Goal: Task Accomplishment & Management: Manage account settings

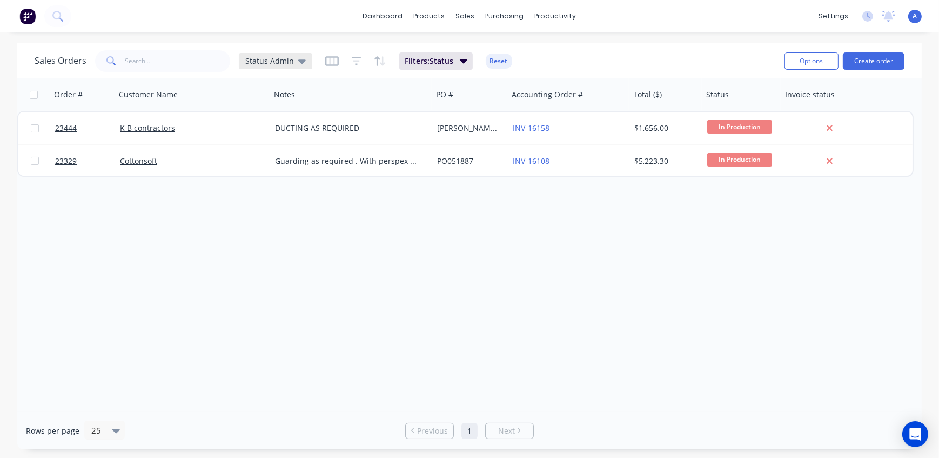
click at [262, 63] on span "Status Admin" at bounding box center [269, 60] width 49 height 11
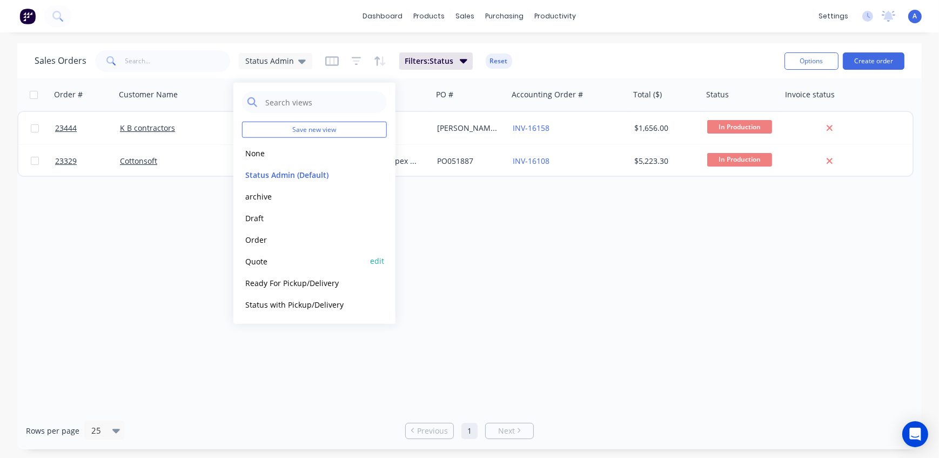
click at [269, 260] on button "Quote" at bounding box center [303, 260] width 123 height 12
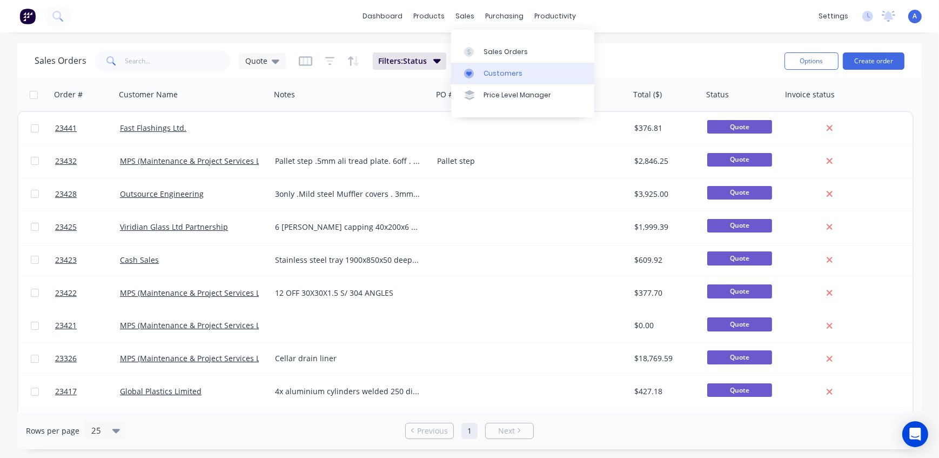
click at [495, 74] on div "Customers" at bounding box center [502, 74] width 39 height 10
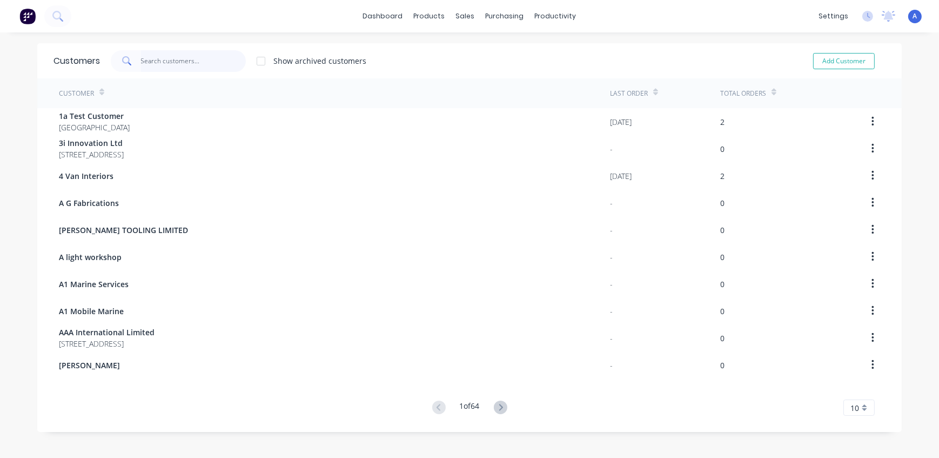
click at [178, 65] on input "text" at bounding box center [193, 61] width 105 height 22
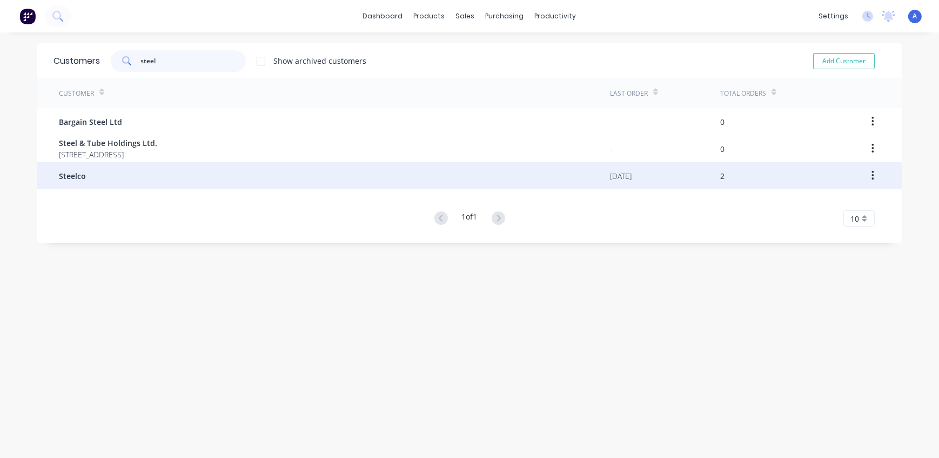
type input "steel"
click at [90, 178] on div "Steelco" at bounding box center [334, 175] width 551 height 27
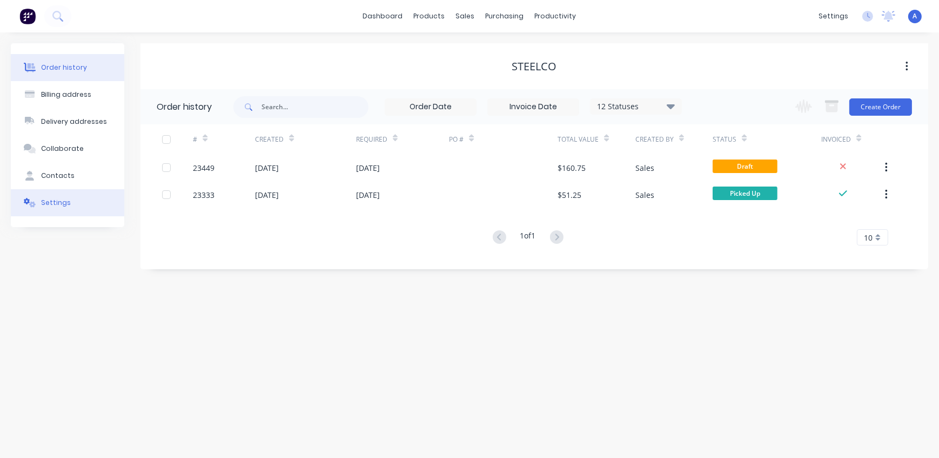
click at [66, 205] on div "Settings" at bounding box center [56, 203] width 30 height 10
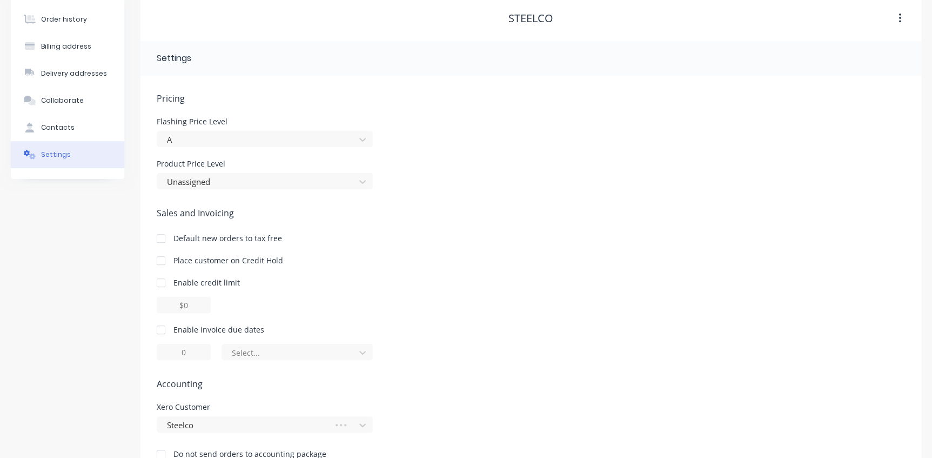
scroll to position [49, 0]
click at [232, 181] on div at bounding box center [258, 181] width 184 height 14
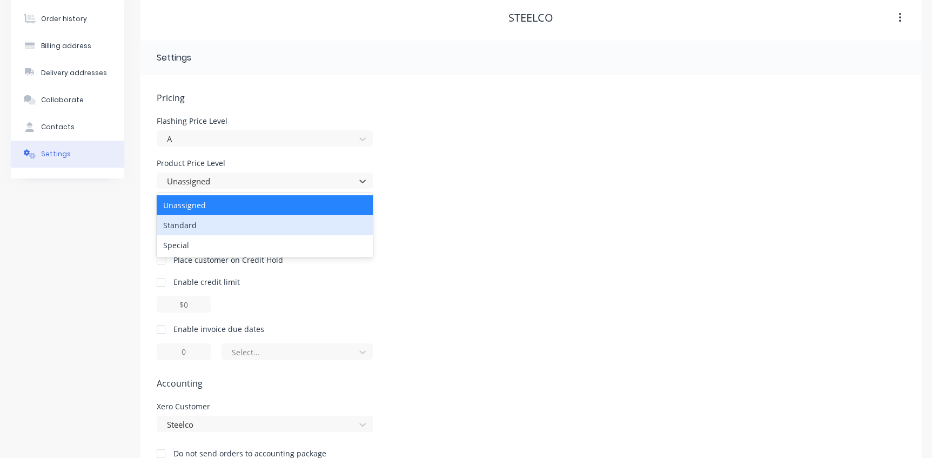
click at [190, 226] on div "Standard" at bounding box center [265, 225] width 216 height 20
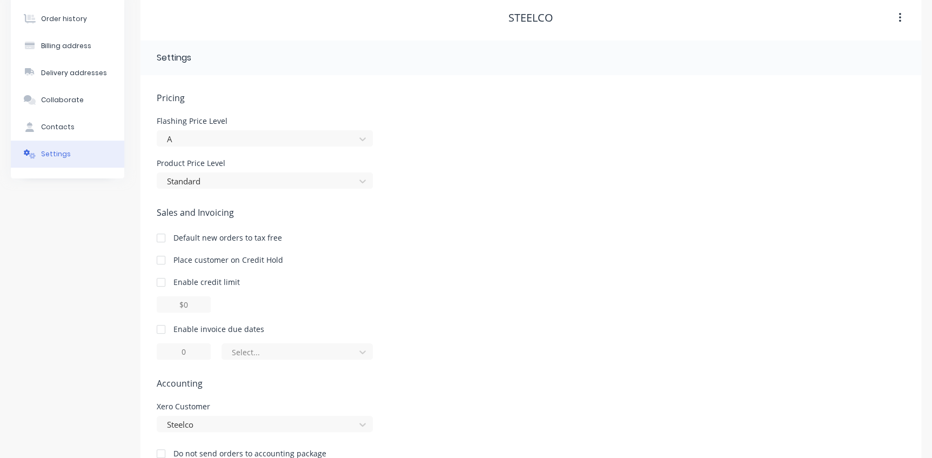
scroll to position [77, 0]
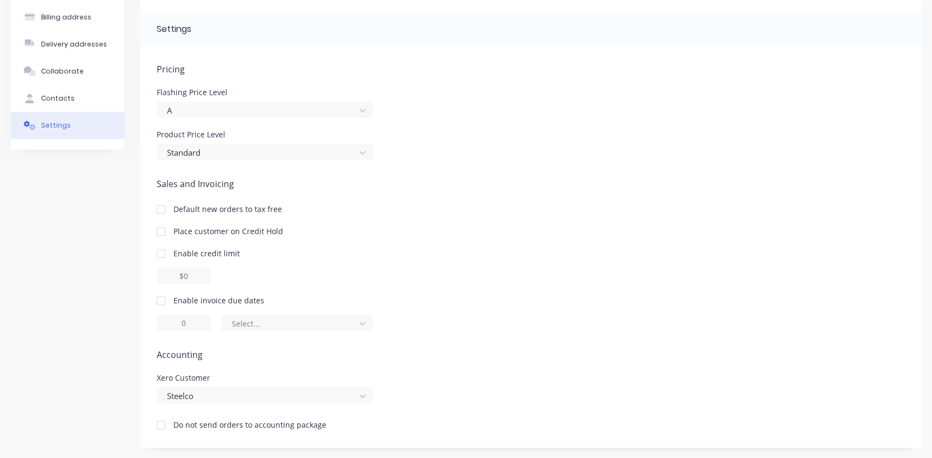
click at [160, 297] on div at bounding box center [161, 301] width 22 height 22
click at [263, 321] on div at bounding box center [290, 324] width 119 height 14
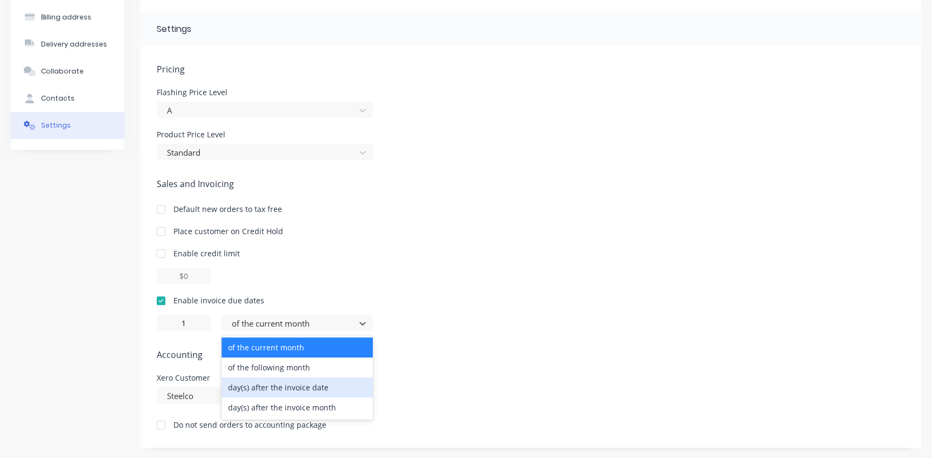
click at [305, 387] on div "day(s) after the invoice date" at bounding box center [296, 387] width 151 height 20
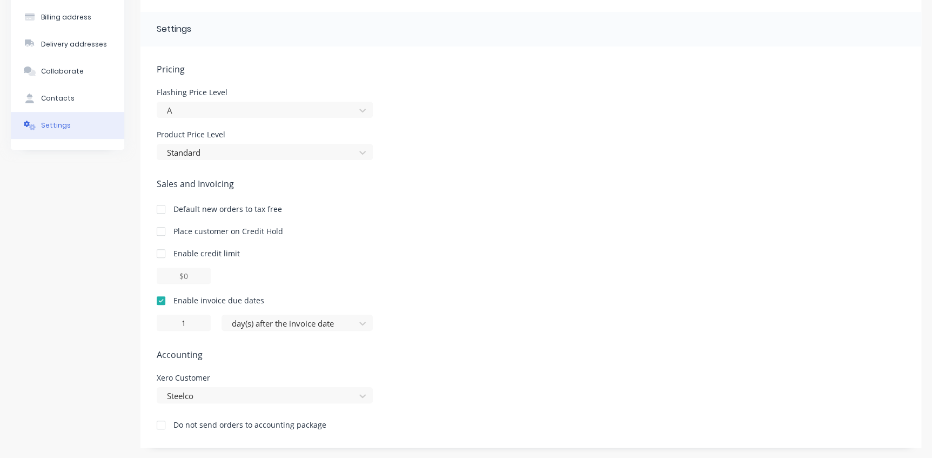
type input "0"
click at [363, 394] on div "Steelco" at bounding box center [265, 395] width 216 height 16
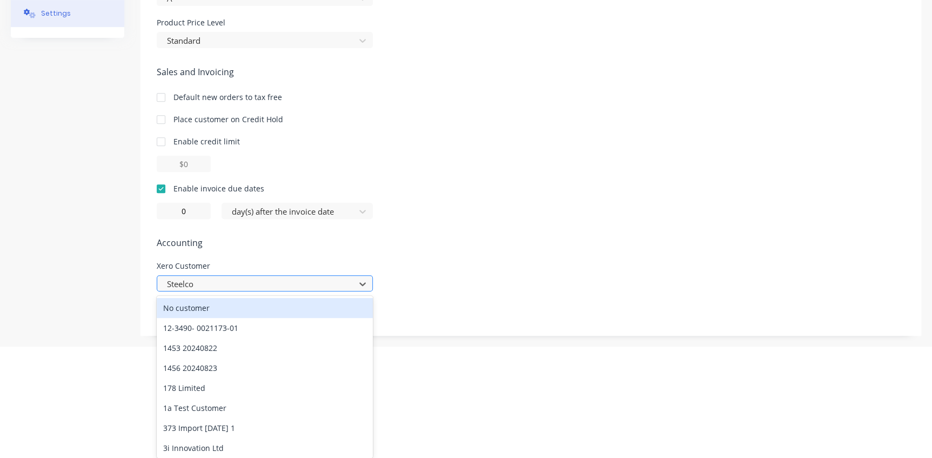
click at [197, 280] on div "Pricing Flashing Price Level A Product Price Level Standard Sales and Invoicing…" at bounding box center [531, 143] width 748 height 385
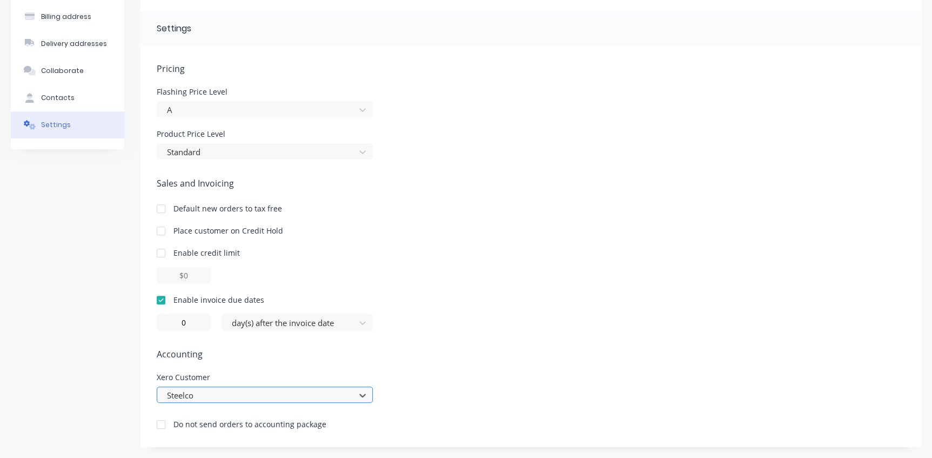
scroll to position [77, 0]
click at [210, 395] on div "Steelco" at bounding box center [265, 395] width 216 height 16
click at [164, 282] on div "Pricing [MEDICAL_DATA] Price Level A Product Price Level Standard Sales and Inv…" at bounding box center [531, 255] width 748 height 385
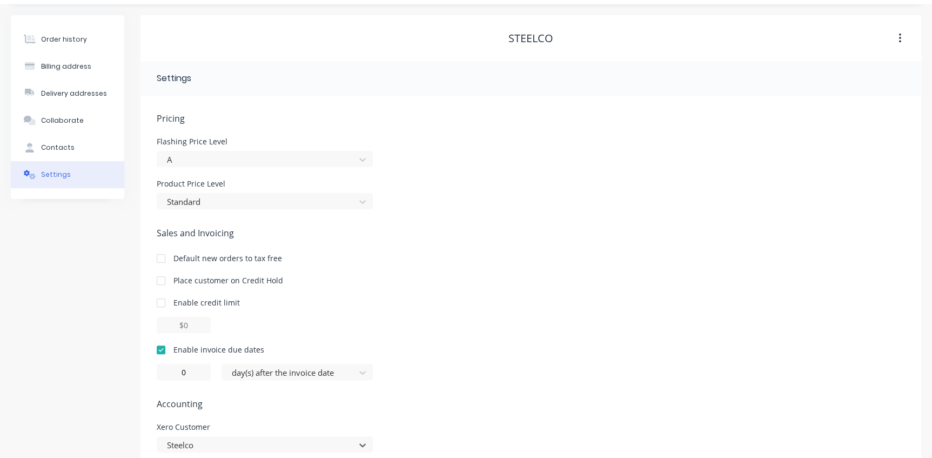
click at [77, 320] on div "Order history Billing address Delivery addresses Collaborate Contacts Settings" at bounding box center [67, 255] width 113 height 481
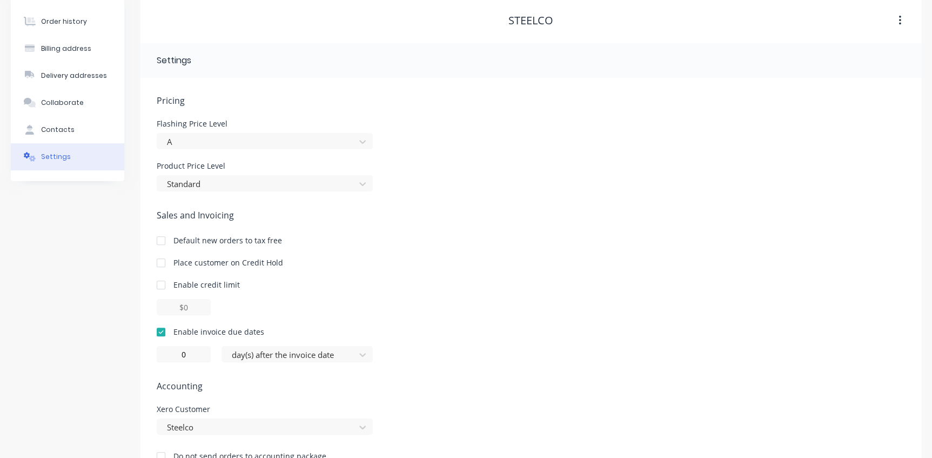
scroll to position [77, 0]
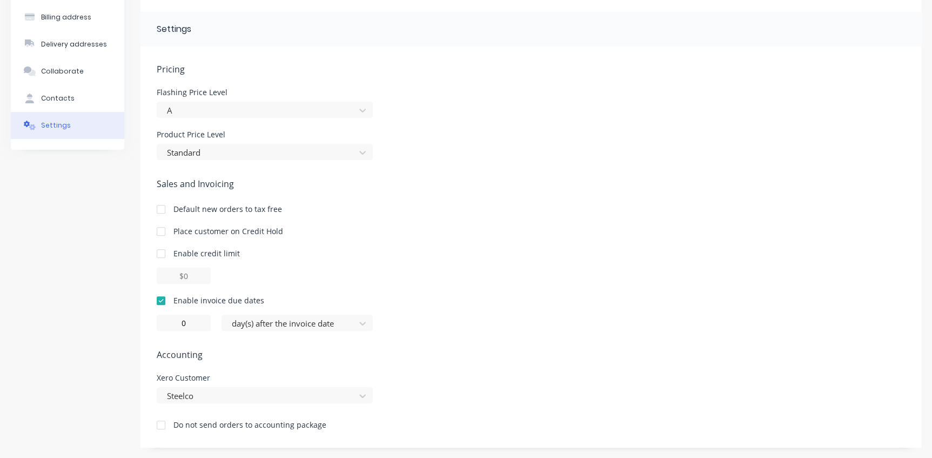
click at [454, 194] on div "Sales and Invoicing Default new orders to tax free Place customer on Credit Hol…" at bounding box center [531, 253] width 748 height 153
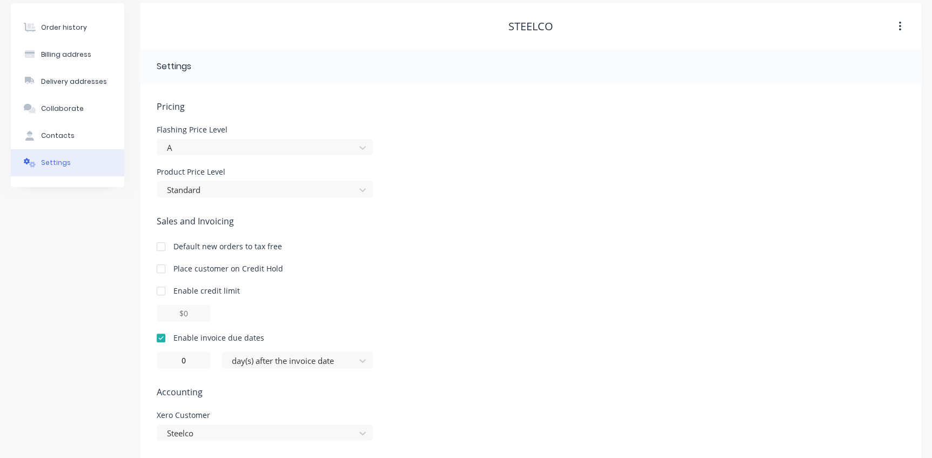
scroll to position [0, 0]
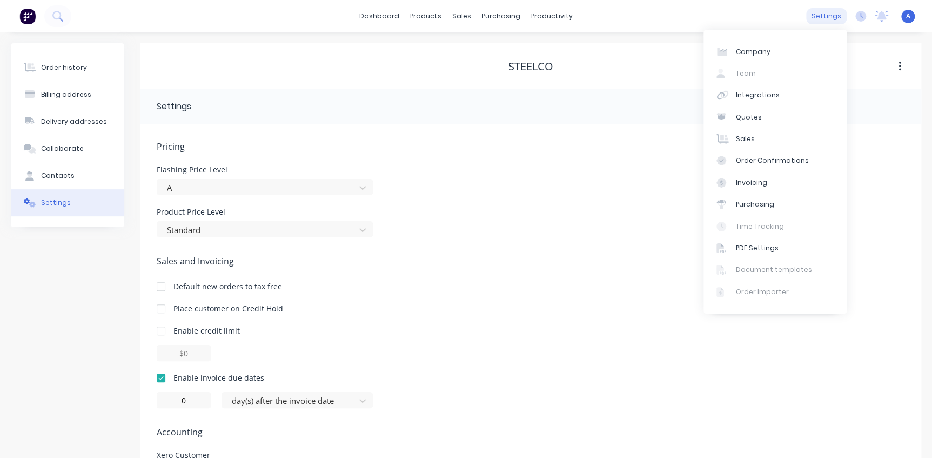
click at [832, 14] on div "settings" at bounding box center [826, 16] width 41 height 16
click at [749, 92] on div "Integrations" at bounding box center [758, 95] width 44 height 10
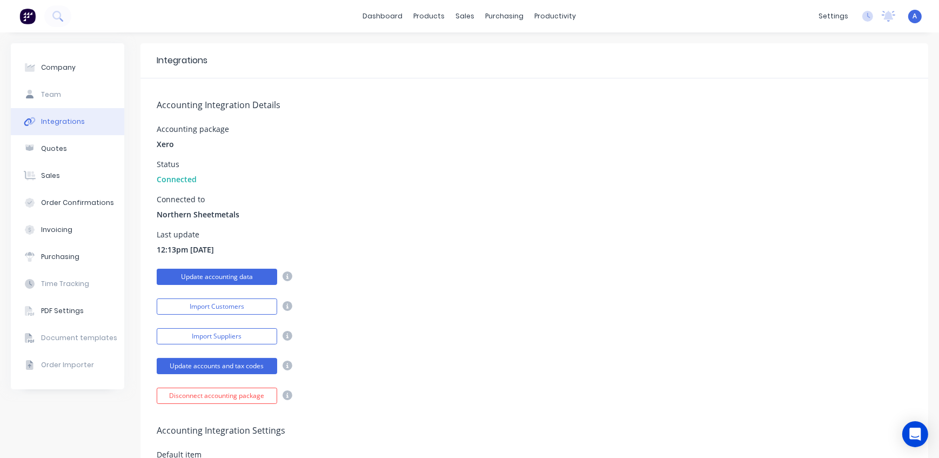
click at [236, 277] on button "Update accounting data" at bounding box center [217, 276] width 120 height 16
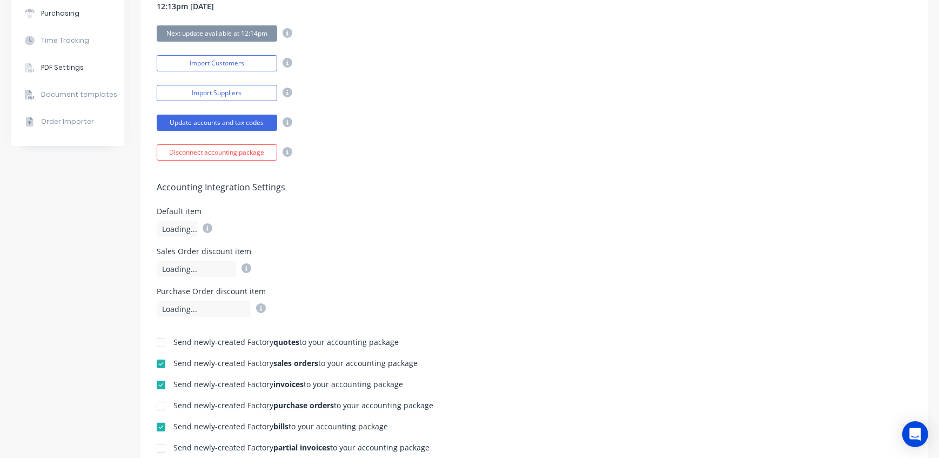
scroll to position [245, 0]
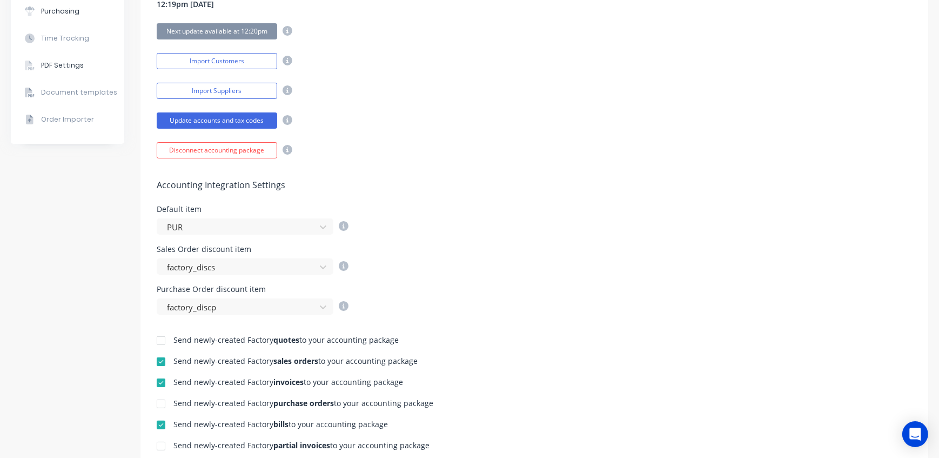
drag, startPoint x: 623, startPoint y: 190, endPoint x: 616, endPoint y: 187, distance: 8.0
click at [623, 189] on div "Accounting Integration Settings Default item PUR Sales Order discount item fact…" at bounding box center [534, 236] width 788 height 156
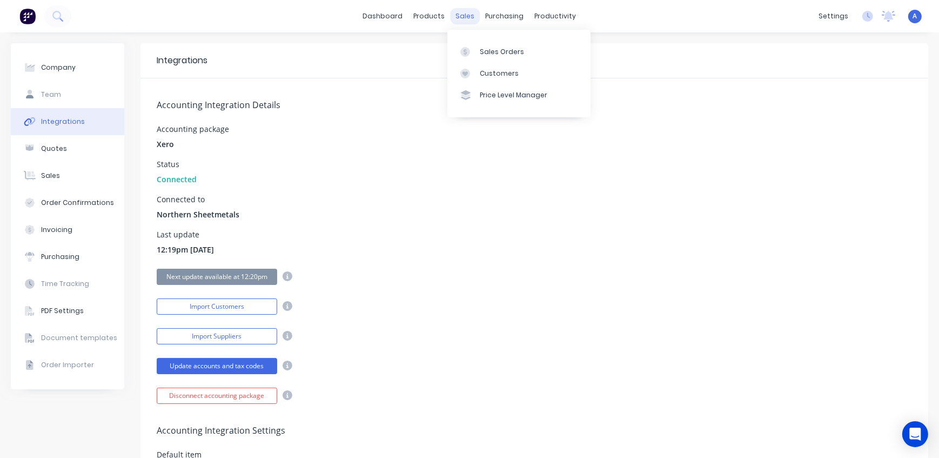
click at [456, 15] on div "sales" at bounding box center [466, 16] width 30 height 16
click at [476, 55] on link "Sales Orders" at bounding box center [518, 52] width 143 height 22
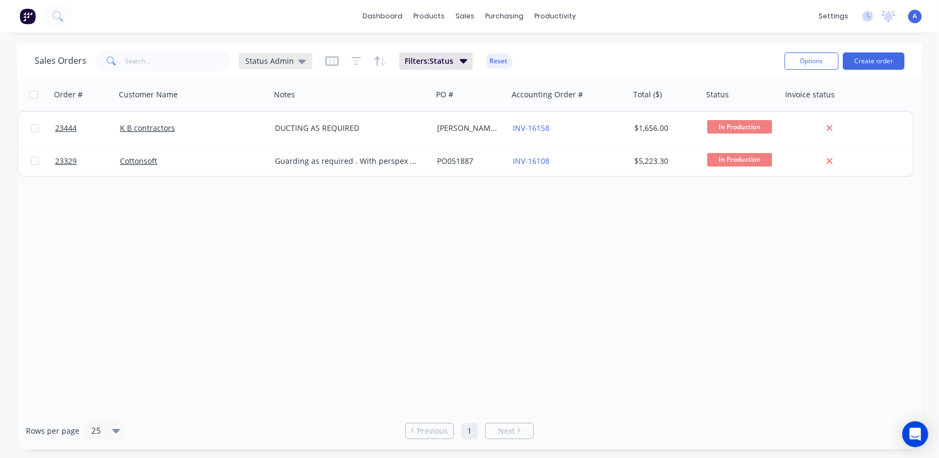
click at [255, 65] on span "Status Admin" at bounding box center [269, 60] width 49 height 11
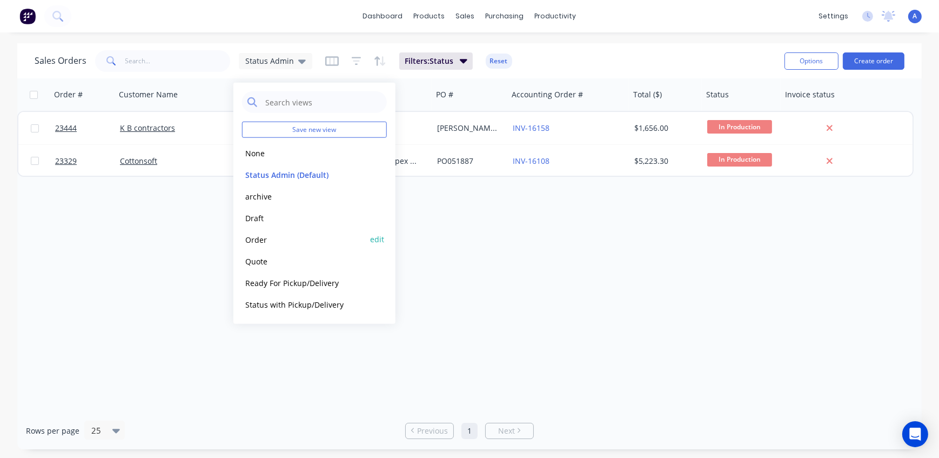
click at [265, 238] on button "Order" at bounding box center [303, 239] width 123 height 12
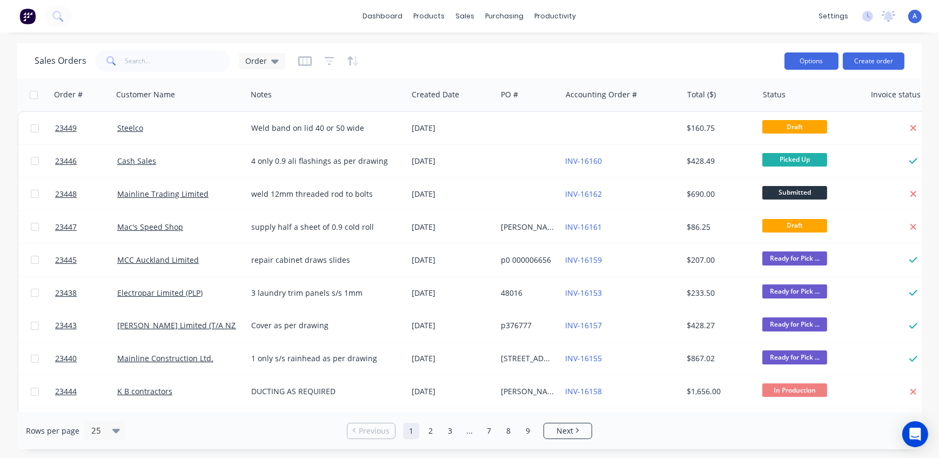
click at [815, 56] on button "Options" at bounding box center [811, 60] width 54 height 17
click at [630, 58] on div "Sales Orders Order" at bounding box center [405, 61] width 741 height 26
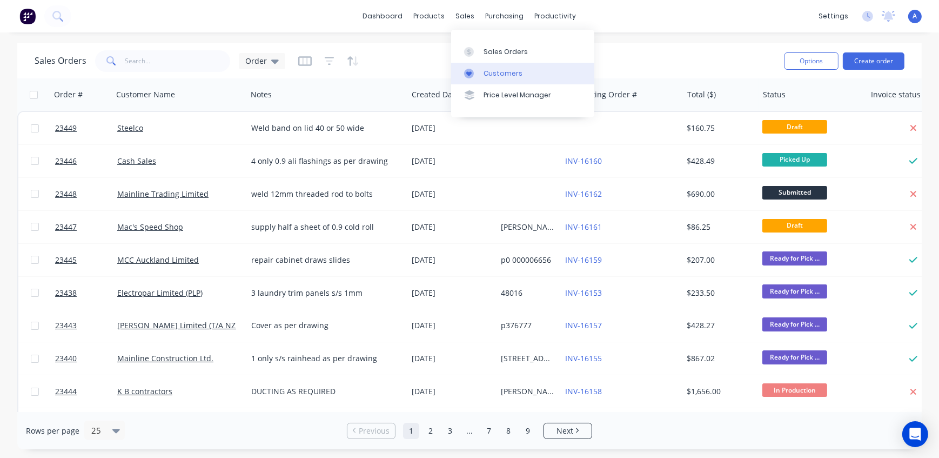
click at [501, 71] on div "Customers" at bounding box center [502, 74] width 39 height 10
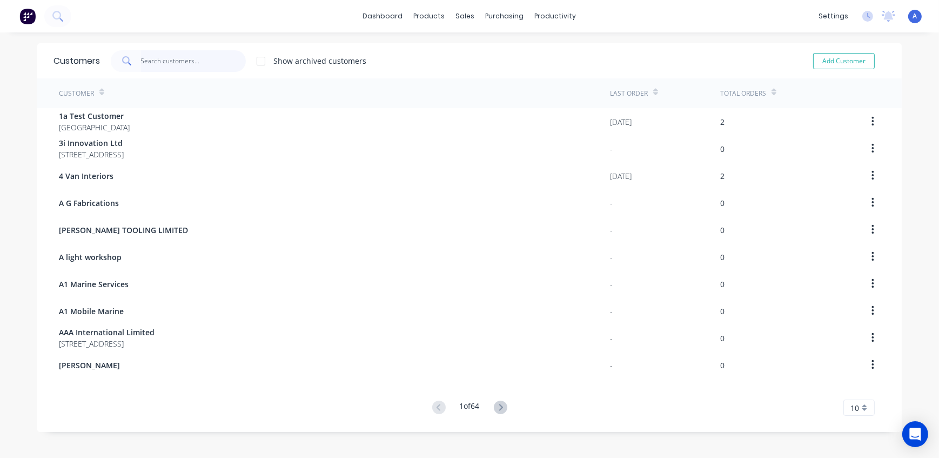
click at [168, 62] on input "text" at bounding box center [193, 61] width 105 height 22
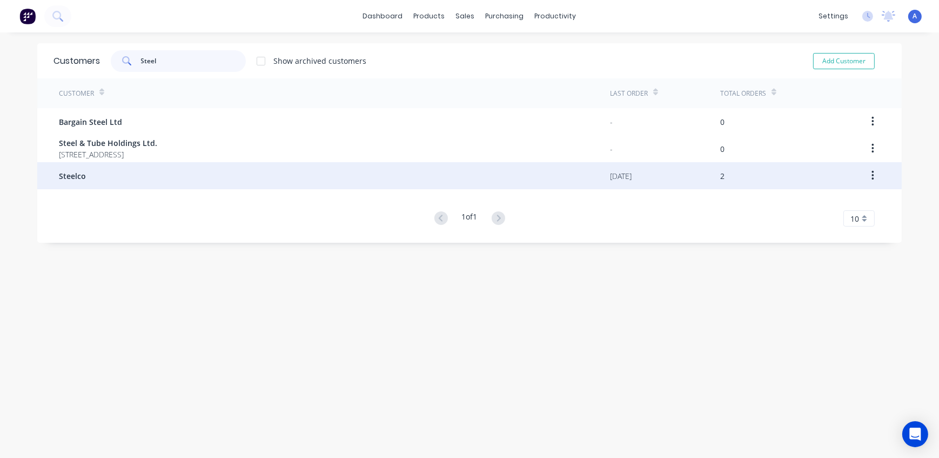
type input "Steel"
click at [87, 176] on div "Steelco" at bounding box center [334, 175] width 551 height 27
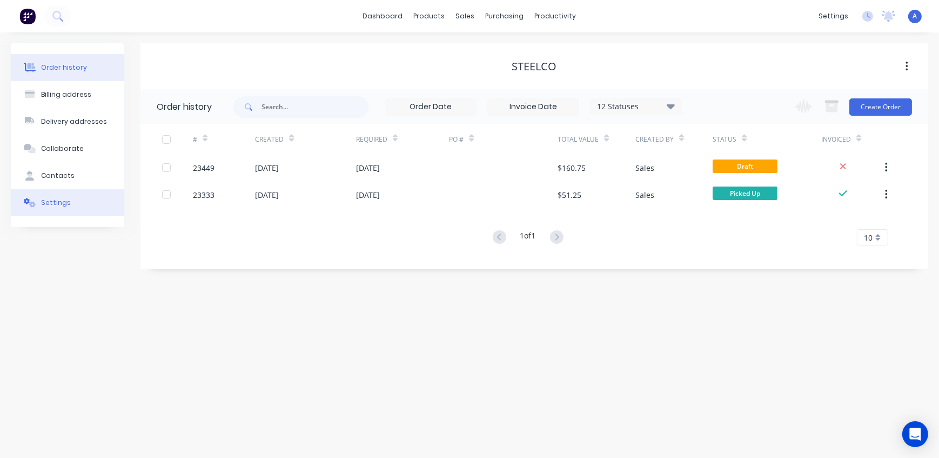
click at [86, 202] on button "Settings" at bounding box center [67, 202] width 113 height 27
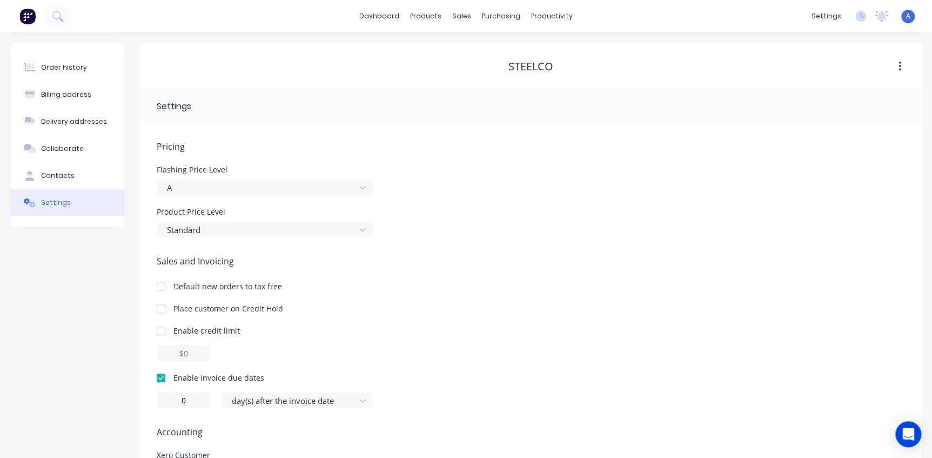
scroll to position [77, 0]
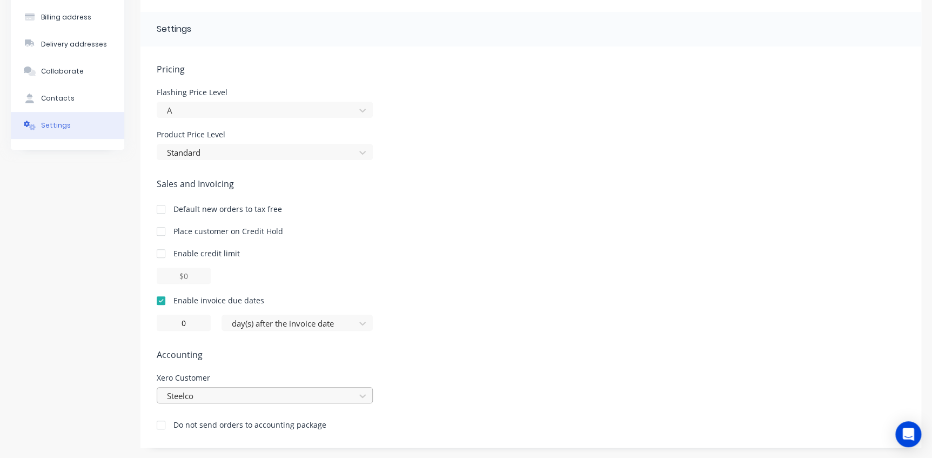
click at [338, 394] on div "Steelco" at bounding box center [265, 395] width 216 height 16
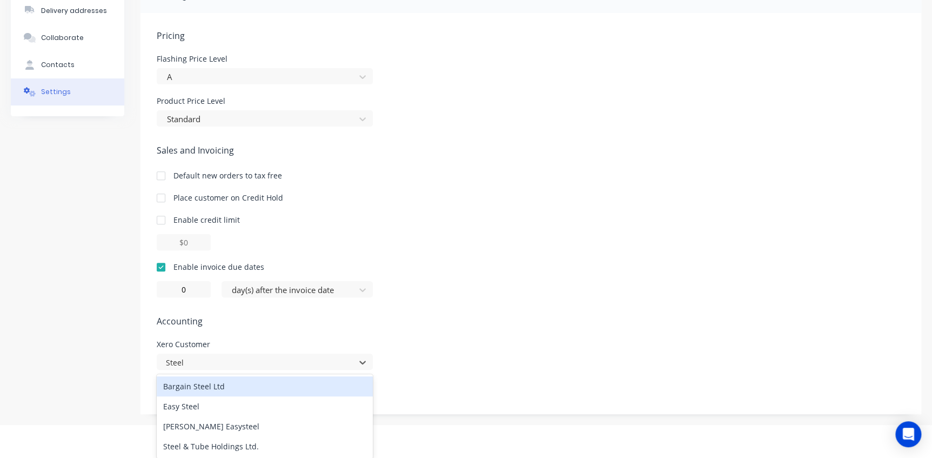
type input "Steel"
click at [464, 300] on div "Pricing Flashing Price Level A Product Price Level Standard Sales and Invoicing…" at bounding box center [531, 221] width 748 height 385
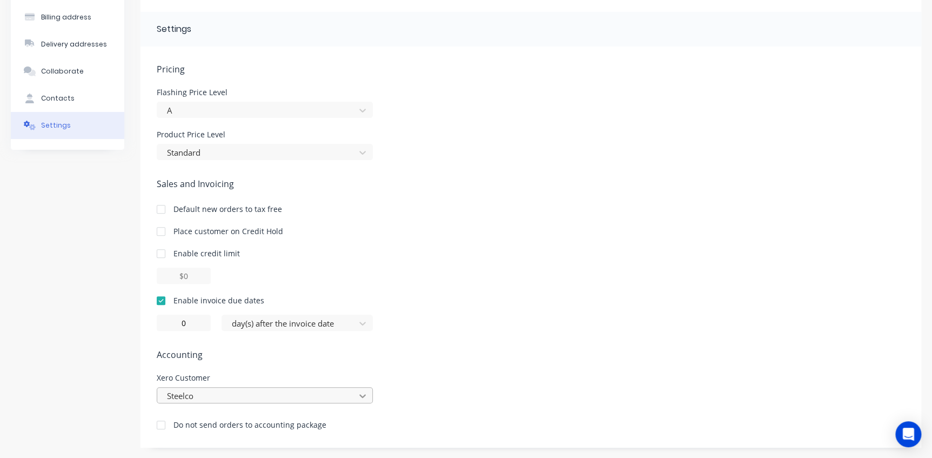
click at [364, 394] on div "Steelco" at bounding box center [265, 395] width 216 height 16
click at [202, 282] on div "Pricing Flashing Price Level A Product Price Level Standard Sales and Invoicing…" at bounding box center [531, 254] width 748 height 385
click at [458, 319] on div "0 day(s) after the invoice date" at bounding box center [531, 322] width 748 height 16
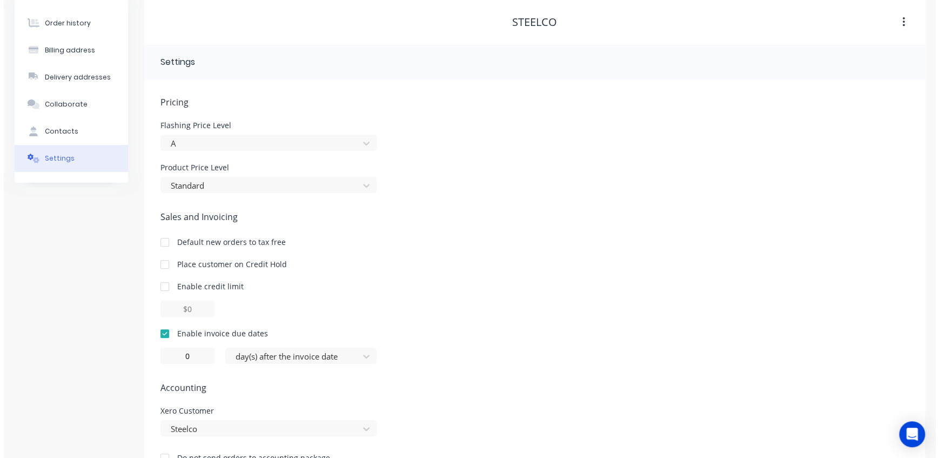
scroll to position [0, 0]
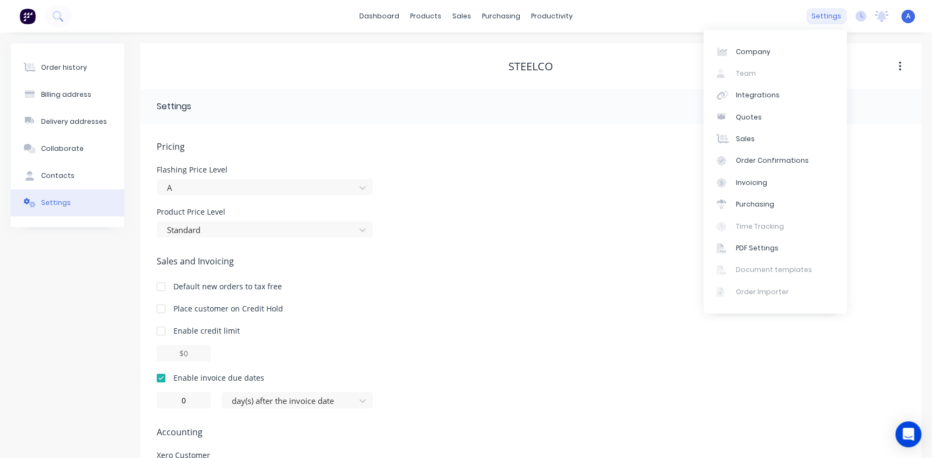
click at [824, 14] on div "settings" at bounding box center [826, 16] width 41 height 16
click at [758, 95] on div "Integrations" at bounding box center [758, 95] width 44 height 10
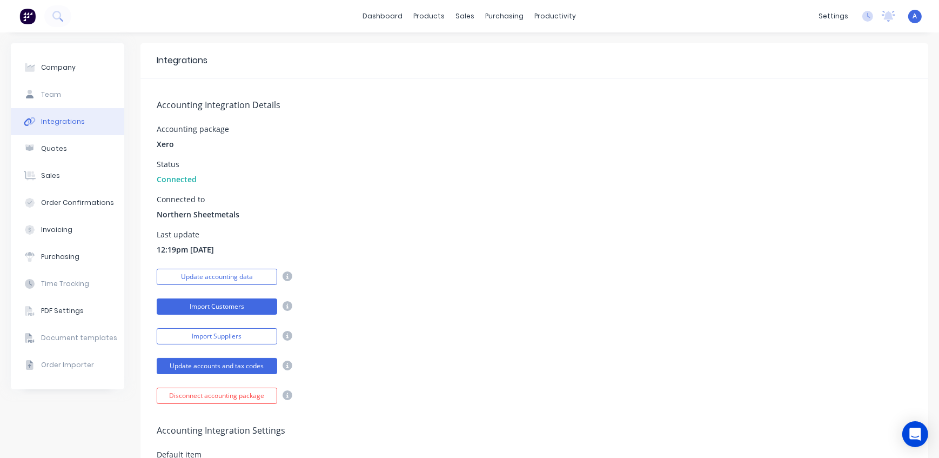
click at [233, 306] on button "Import Customers" at bounding box center [217, 306] width 120 height 16
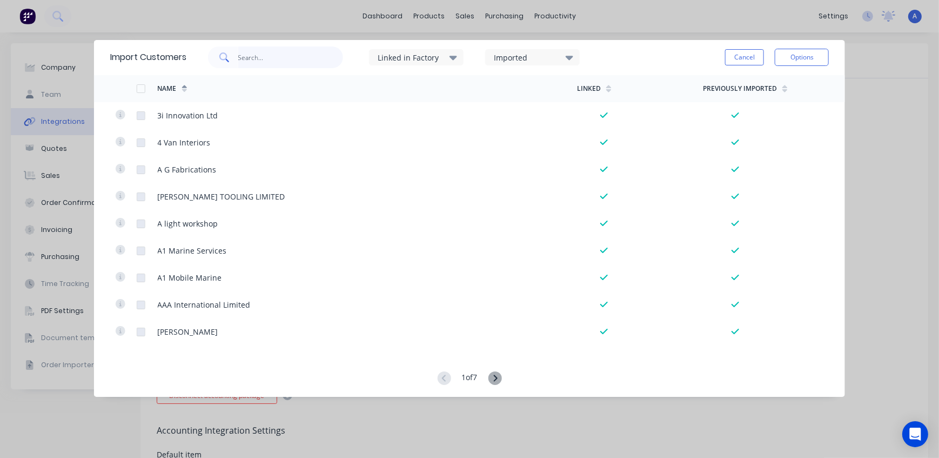
click at [257, 61] on input "text" at bounding box center [290, 57] width 105 height 22
type input "Steel"
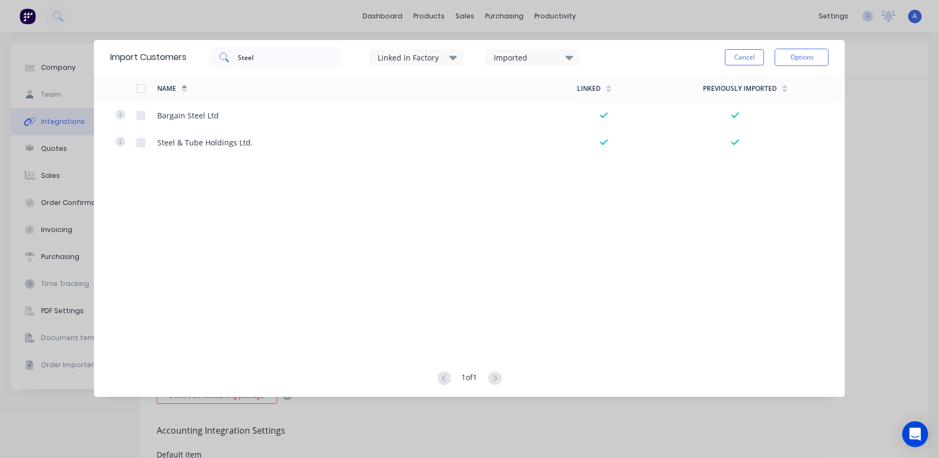
click at [610, 23] on div "Import Customers Steel Linked in Factory Imported Cancel Options Name Linked Pr…" at bounding box center [469, 229] width 939 height 458
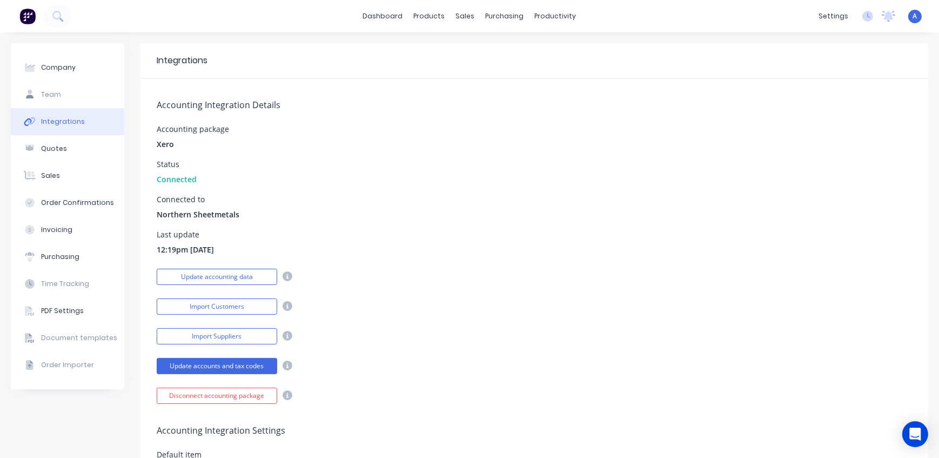
click at [400, 309] on div "Import Customers" at bounding box center [534, 304] width 755 height 19
click at [494, 76] on div "Customers" at bounding box center [499, 74] width 39 height 10
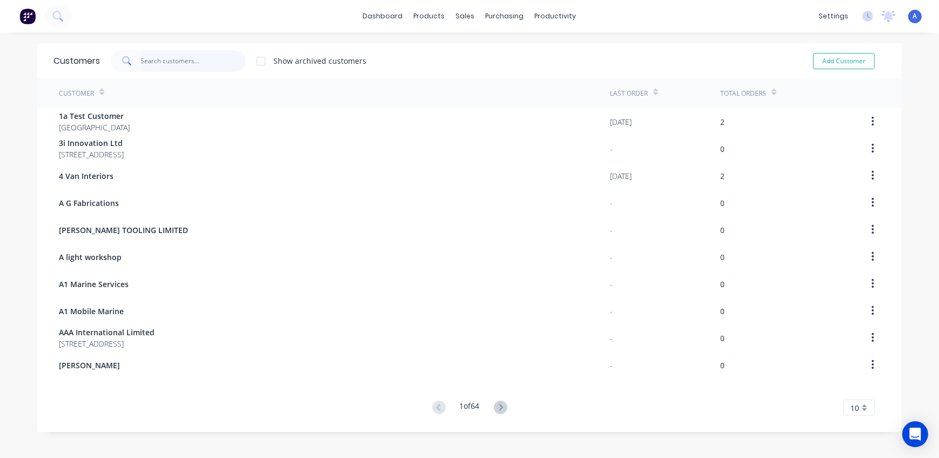
click at [182, 65] on input "text" at bounding box center [193, 61] width 105 height 22
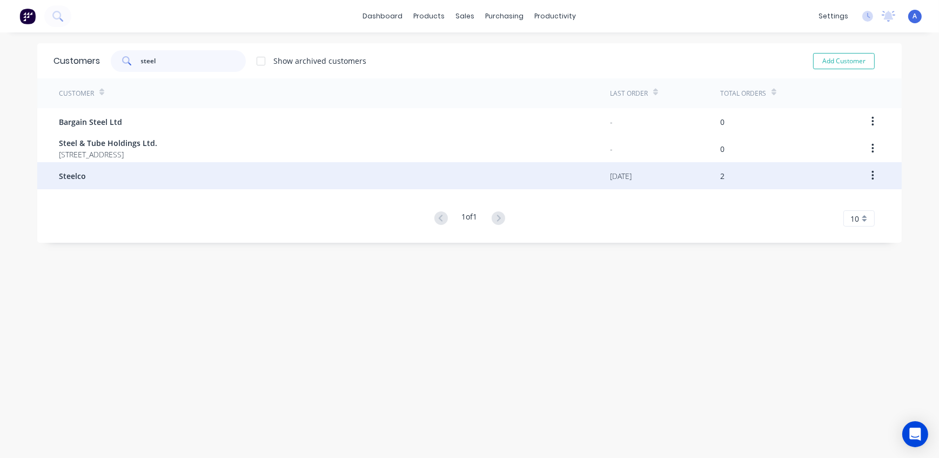
type input "steel"
click at [84, 180] on div "Steelco" at bounding box center [334, 175] width 551 height 27
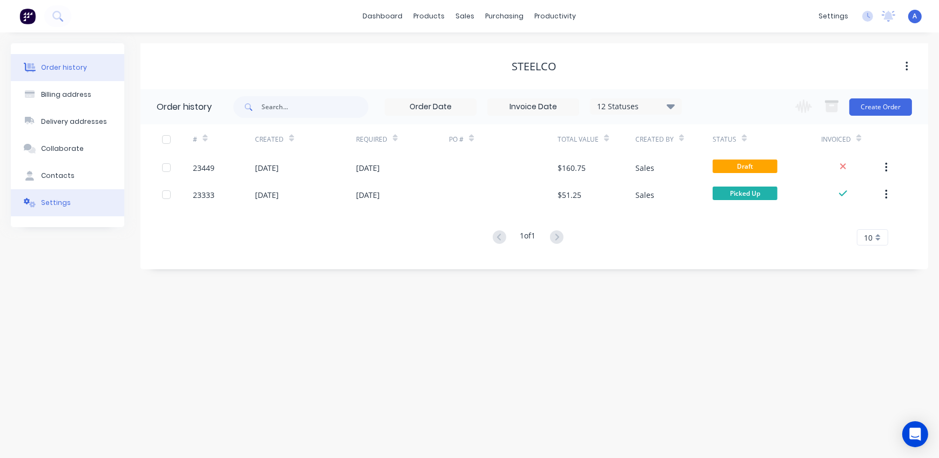
click at [57, 201] on div "Settings" at bounding box center [56, 203] width 30 height 10
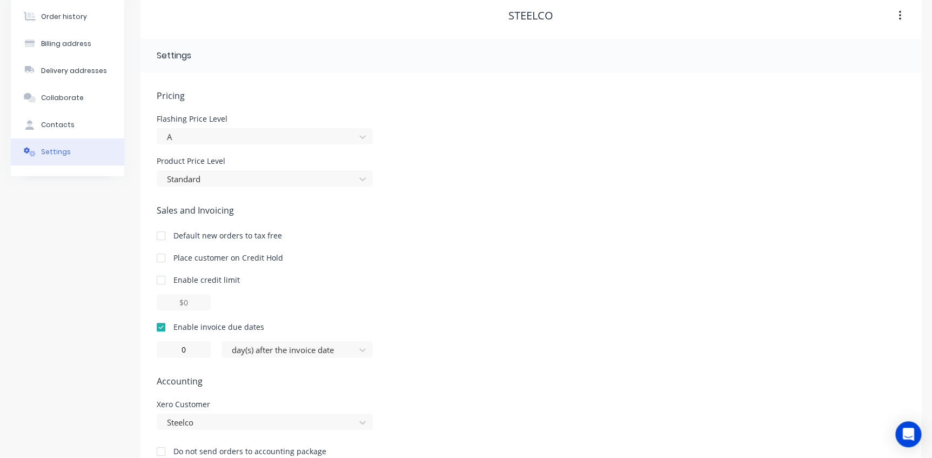
scroll to position [77, 0]
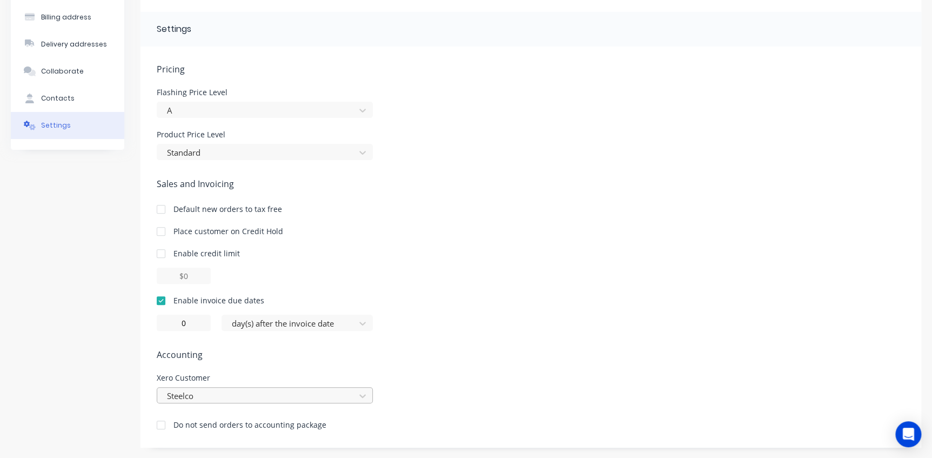
click at [248, 387] on div "Steelco" at bounding box center [265, 395] width 216 height 16
click at [246, 395] on div "option 178 Limited, selected. 178 Limited" at bounding box center [265, 395] width 216 height 16
type input "Steelco"
click at [525, 337] on div "Pricing [MEDICAL_DATA] Price Level A Product Price Level Standard Sales and Inv…" at bounding box center [531, 255] width 748 height 385
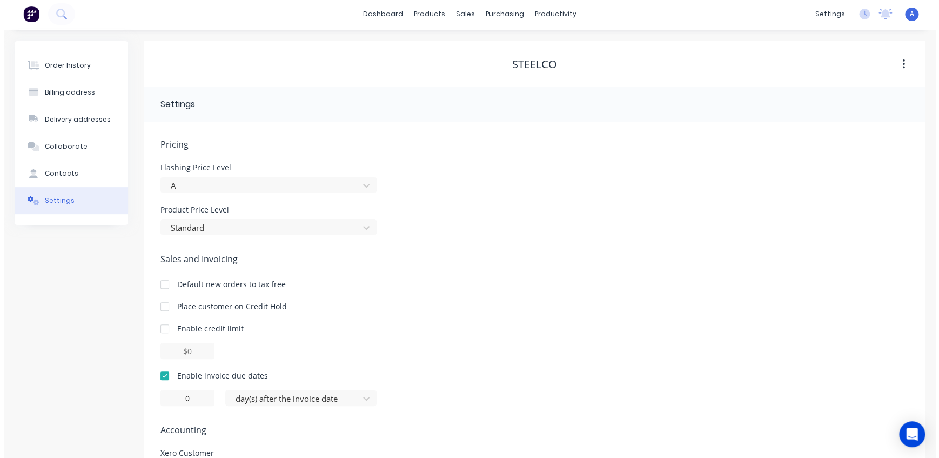
scroll to position [0, 0]
click at [907, 18] on span "A" at bounding box center [908, 16] width 4 height 10
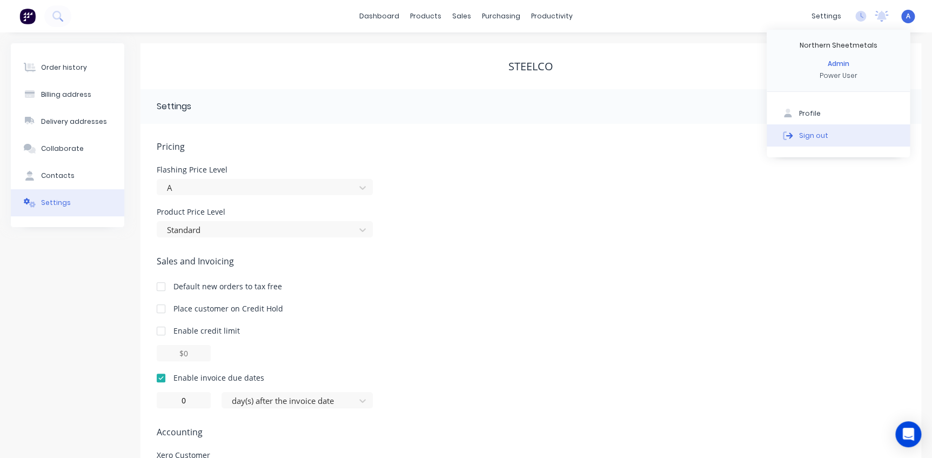
click at [816, 139] on div "Sign out" at bounding box center [813, 135] width 29 height 10
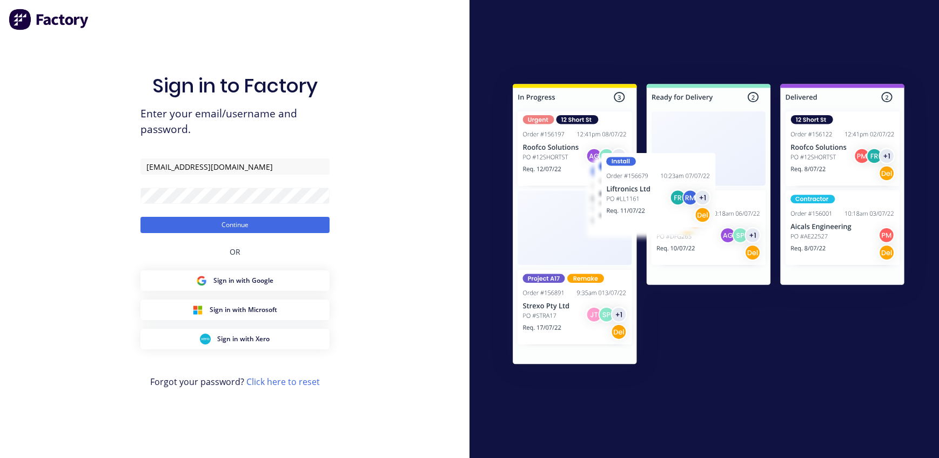
click at [239, 227] on button "Continue" at bounding box center [234, 225] width 189 height 16
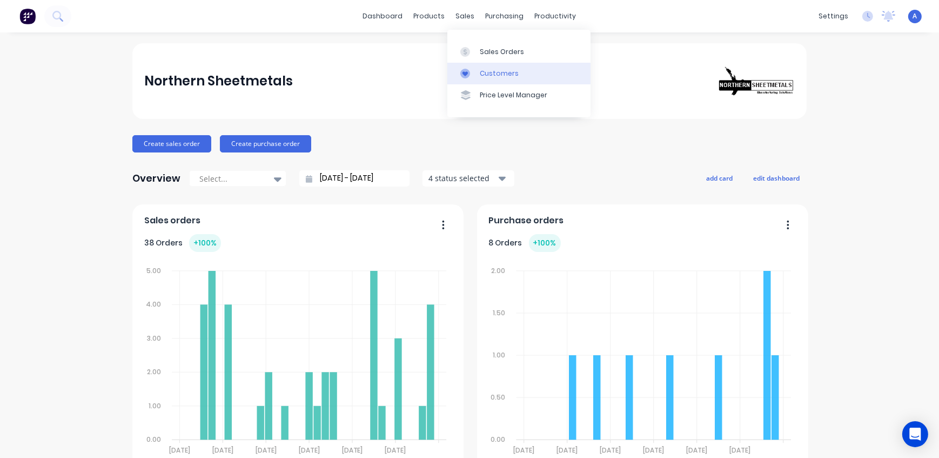
click at [505, 71] on div "Customers" at bounding box center [499, 74] width 39 height 10
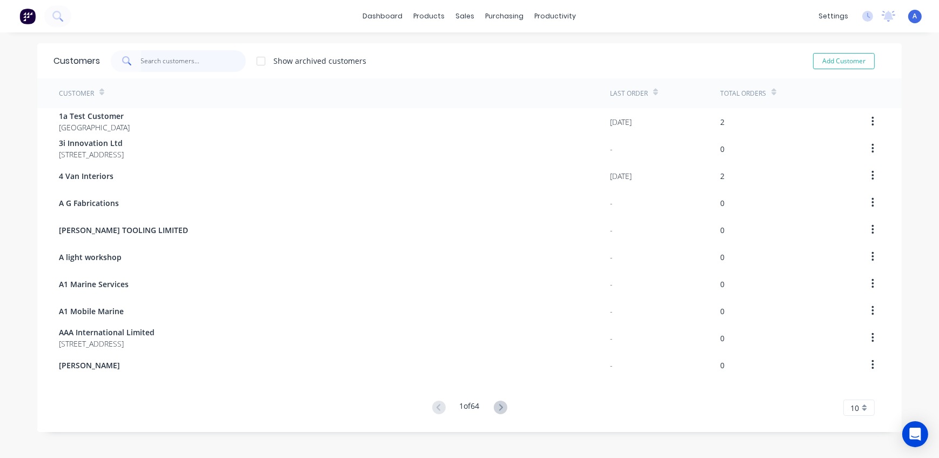
click at [170, 63] on input "text" at bounding box center [193, 61] width 105 height 22
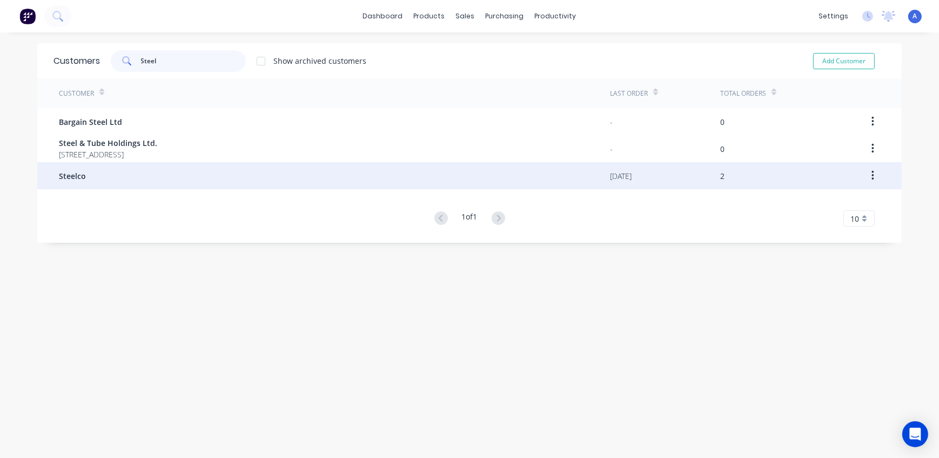
type input "Steel"
click at [71, 177] on span "Steelco" at bounding box center [72, 175] width 27 height 11
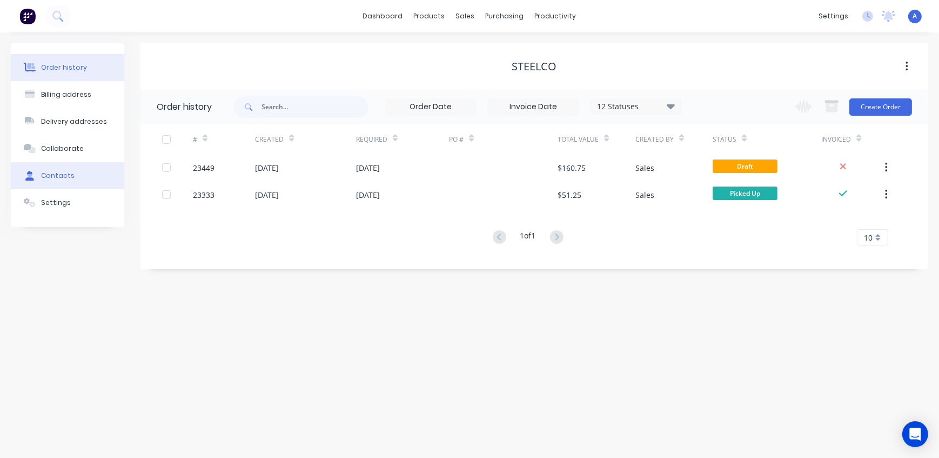
click at [64, 182] on button "Contacts" at bounding box center [67, 175] width 113 height 27
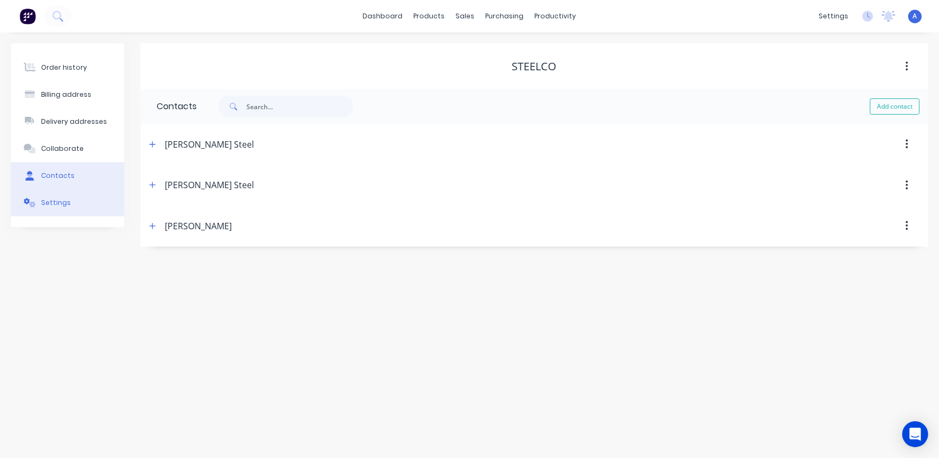
click at [77, 208] on button "Settings" at bounding box center [67, 202] width 113 height 27
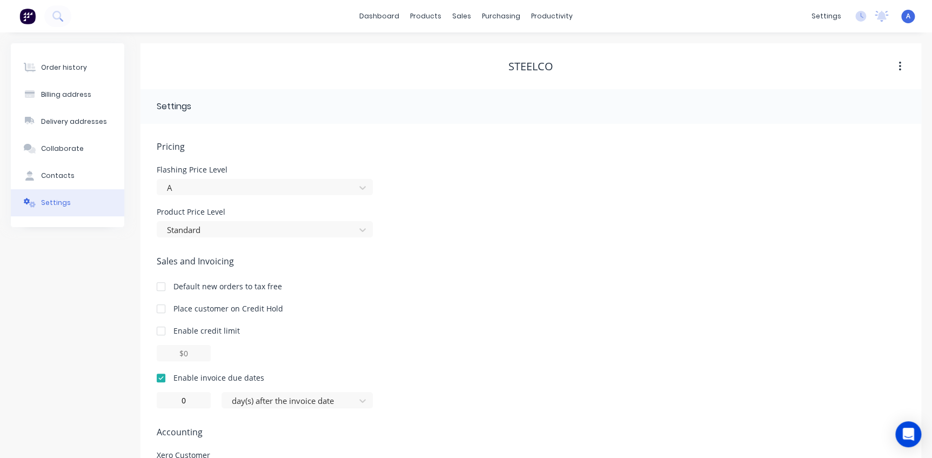
scroll to position [77, 0]
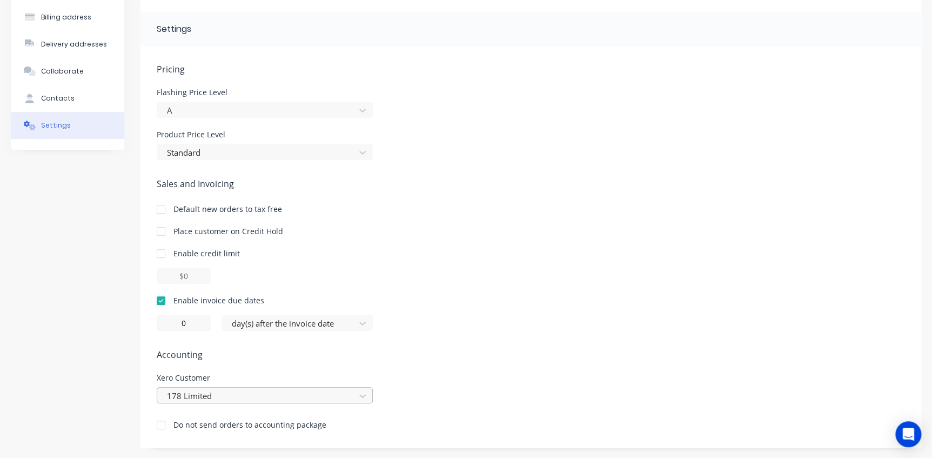
click at [214, 394] on div "178 Limited" at bounding box center [265, 395] width 216 height 16
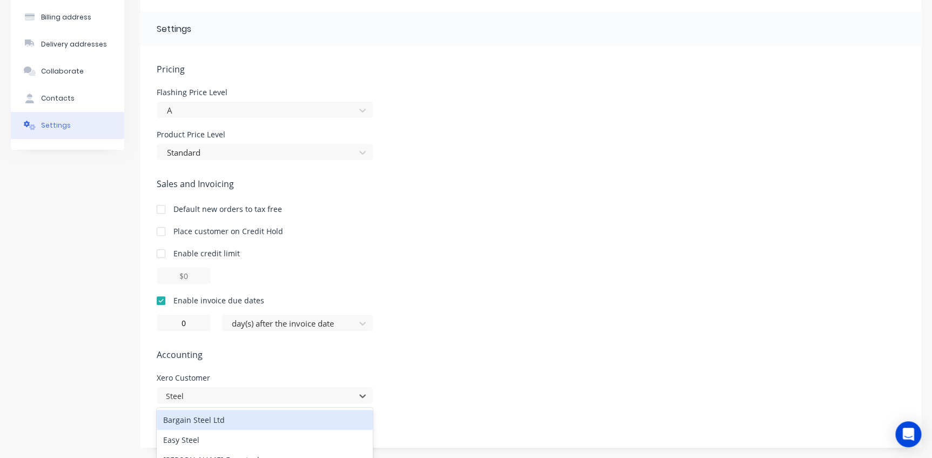
scroll to position [111, 0]
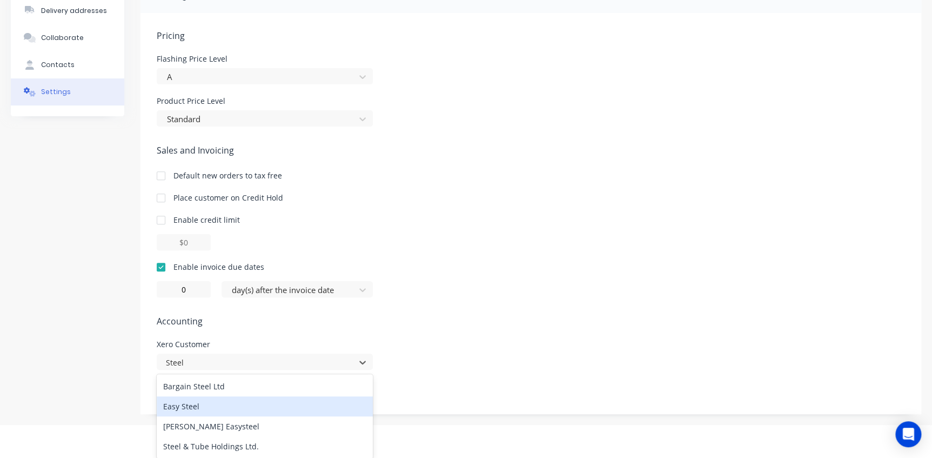
type input "Steel"
click at [547, 332] on div "Pricing Flashing Price Level A Product Price Level Standard Sales and Invoicing…" at bounding box center [531, 221] width 748 height 385
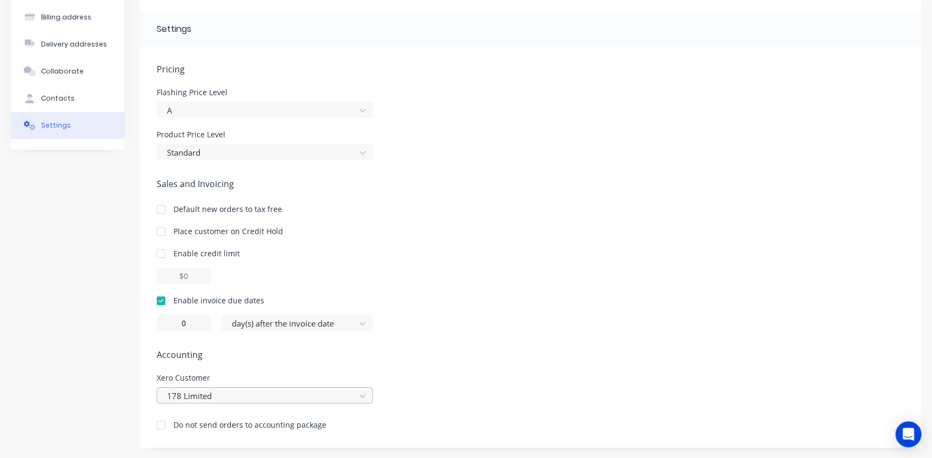
click at [231, 398] on div "178 Limited" at bounding box center [265, 395] width 216 height 16
click at [229, 284] on div "Pricing Flashing Price Level A Product Price Level Standard Sales and Invoicing…" at bounding box center [531, 254] width 748 height 385
click at [230, 398] on div "178 Limited" at bounding box center [265, 395] width 216 height 16
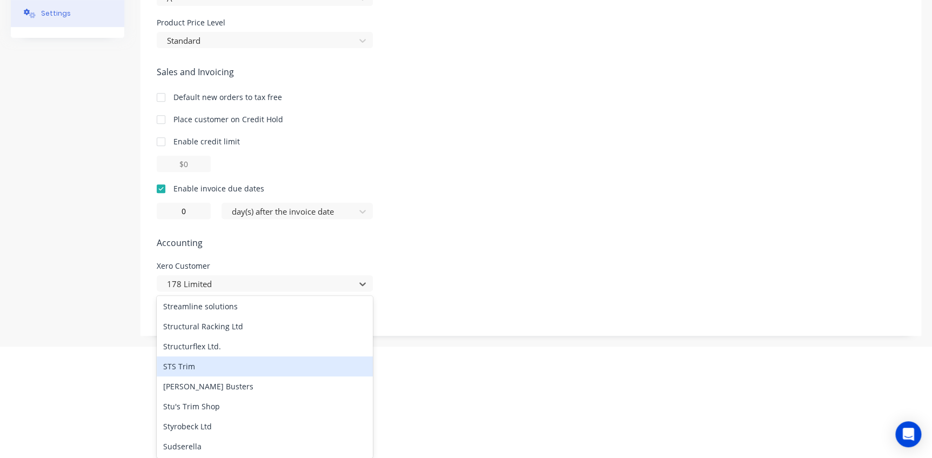
scroll to position [18514, 0]
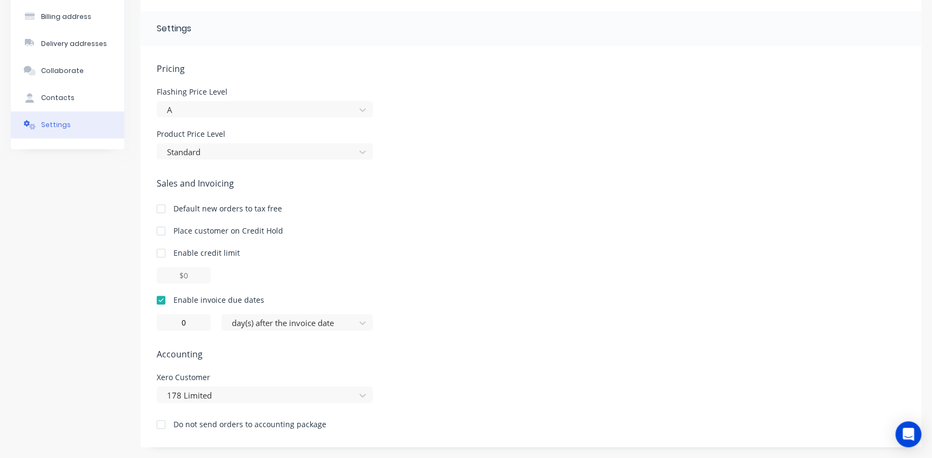
click at [523, 187] on div "Sales and Invoicing Default new orders to tax free Place customer on Credit Hol…" at bounding box center [531, 253] width 748 height 153
click at [574, 225] on div "Place customer on Credit Hold" at bounding box center [531, 230] width 748 height 11
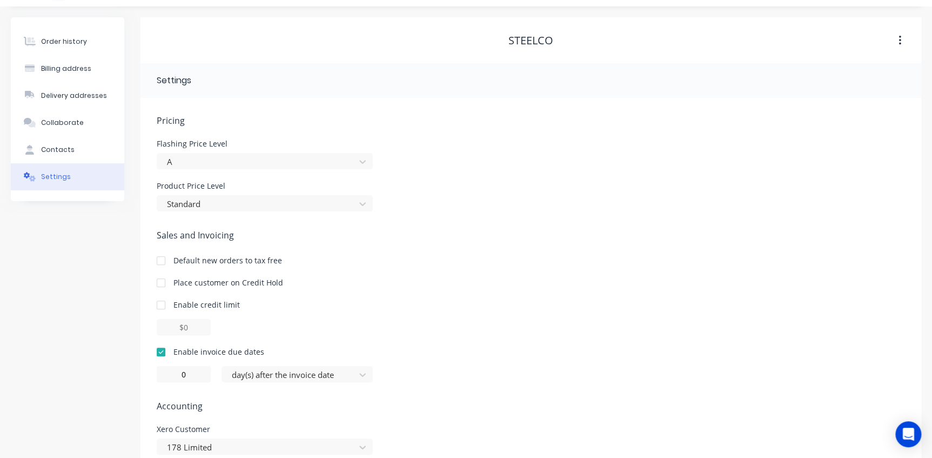
scroll to position [0, 0]
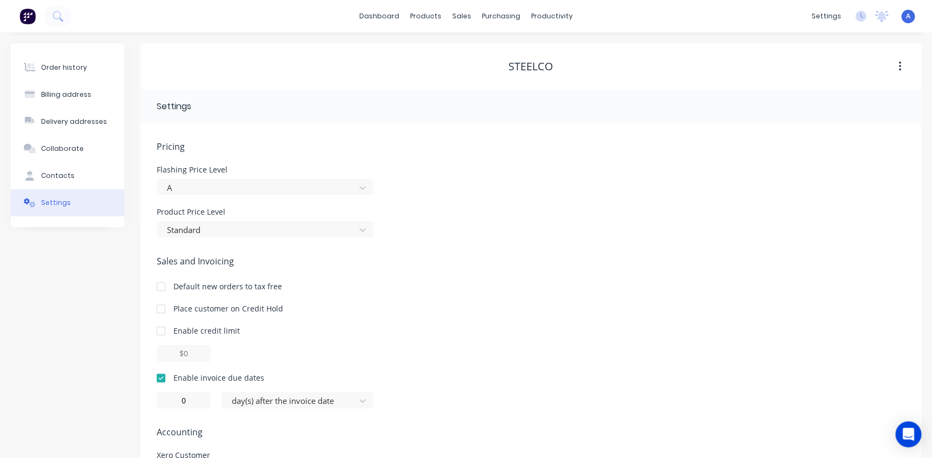
click at [898, 66] on icon "button" at bounding box center [899, 67] width 3 height 12
click at [718, 228] on div "Product Price Level Standard" at bounding box center [531, 222] width 748 height 29
click at [63, 312] on div "Order history Billing address Delivery addresses Collaborate Contacts Settings" at bounding box center [67, 283] width 113 height 481
click at [69, 250] on div "Order history Billing address Delivery addresses Collaborate Contacts Settings" at bounding box center [67, 283] width 113 height 481
click at [834, 17] on div "settings" at bounding box center [826, 16] width 41 height 16
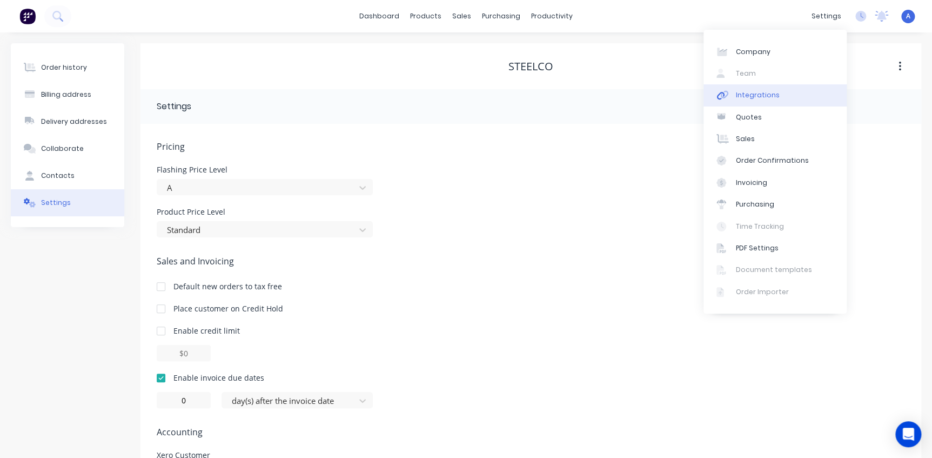
click at [763, 95] on div "Integrations" at bounding box center [758, 95] width 44 height 10
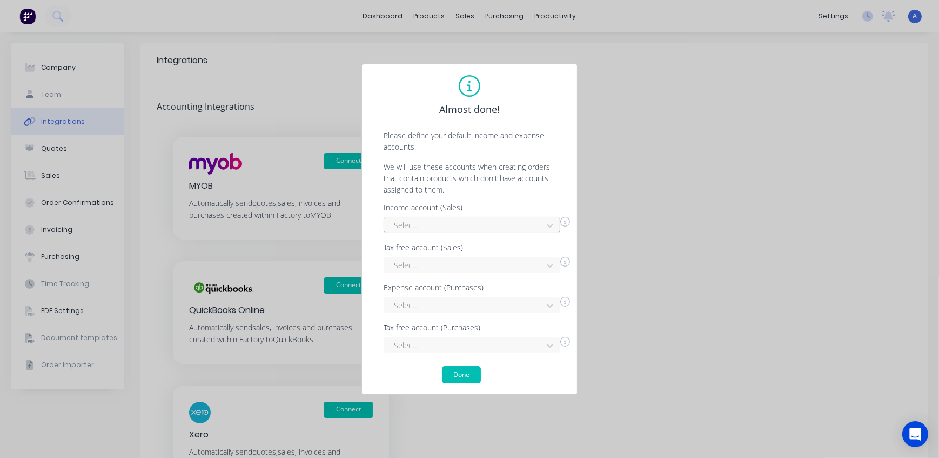
click at [413, 223] on div at bounding box center [465, 225] width 144 height 14
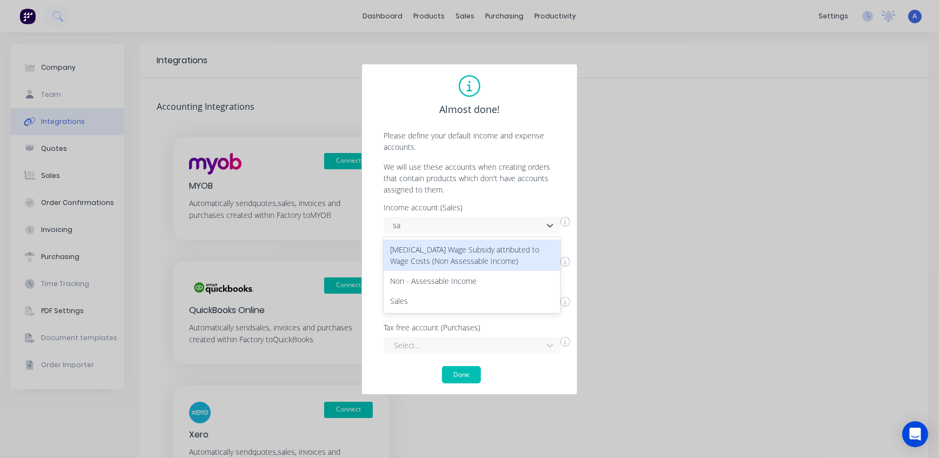
type input "[PERSON_NAME]"
click at [411, 250] on div "Sales" at bounding box center [472, 249] width 177 height 20
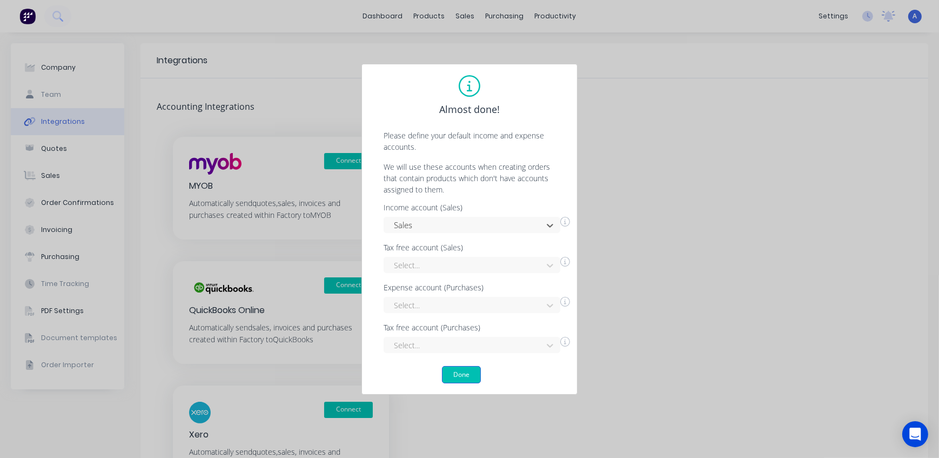
click at [460, 375] on button "Done" at bounding box center [461, 374] width 39 height 17
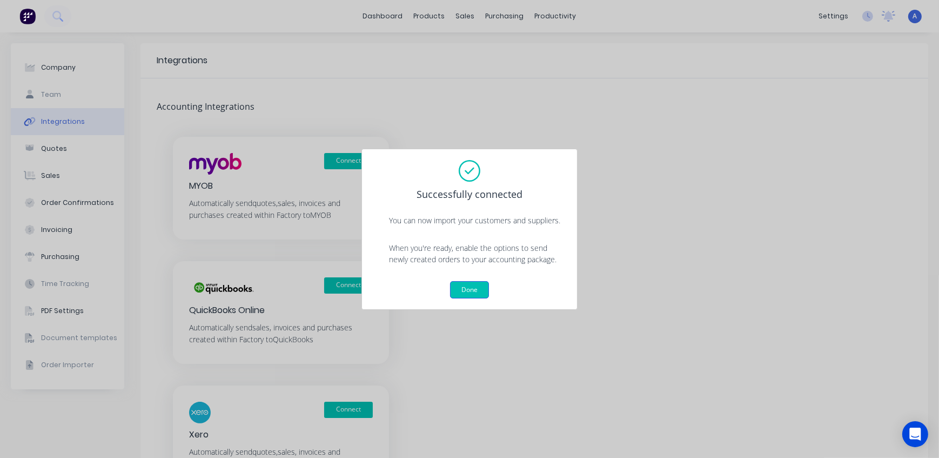
click at [476, 290] on button "Done" at bounding box center [469, 289] width 39 height 17
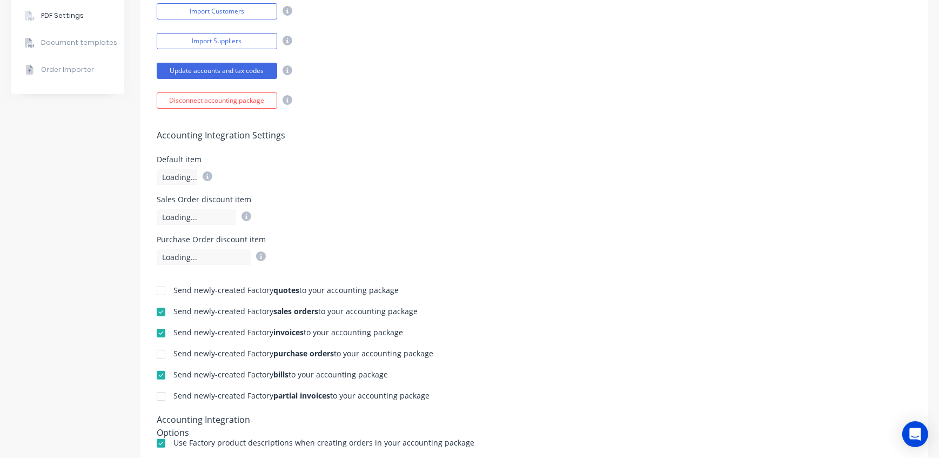
scroll to position [344, 0]
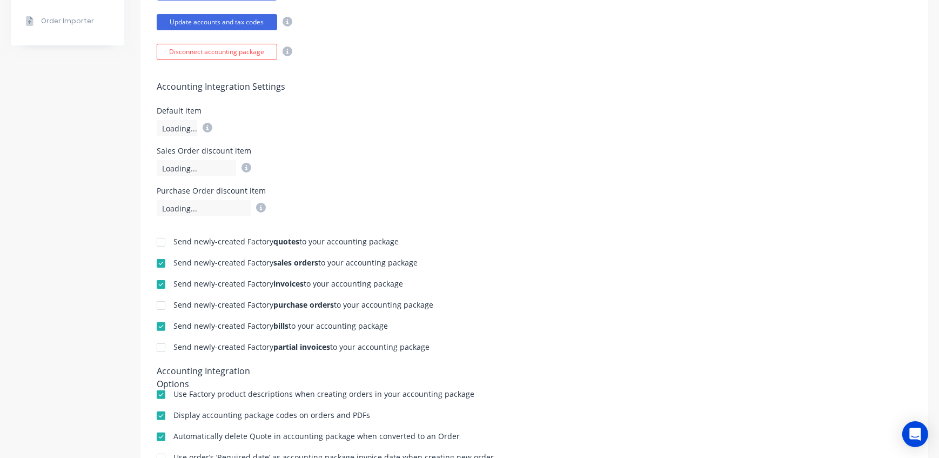
click at [161, 263] on div at bounding box center [161, 263] width 22 height 22
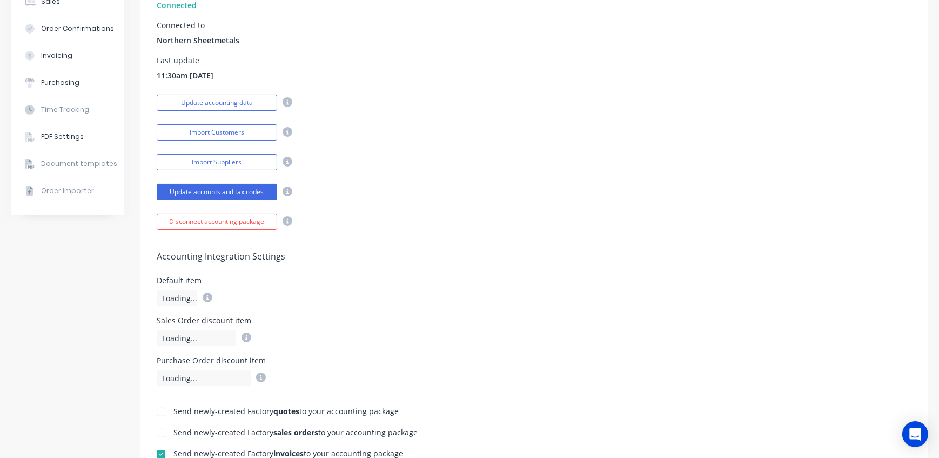
scroll to position [259, 0]
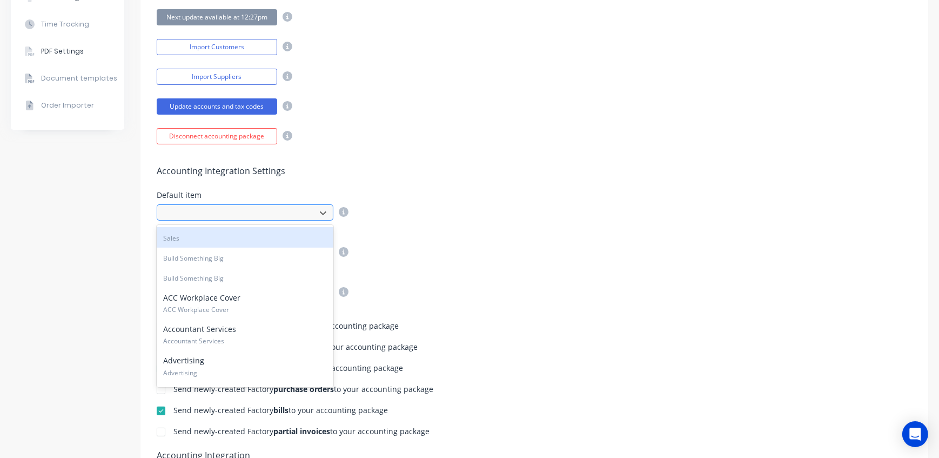
click at [216, 216] on div at bounding box center [238, 213] width 144 height 14
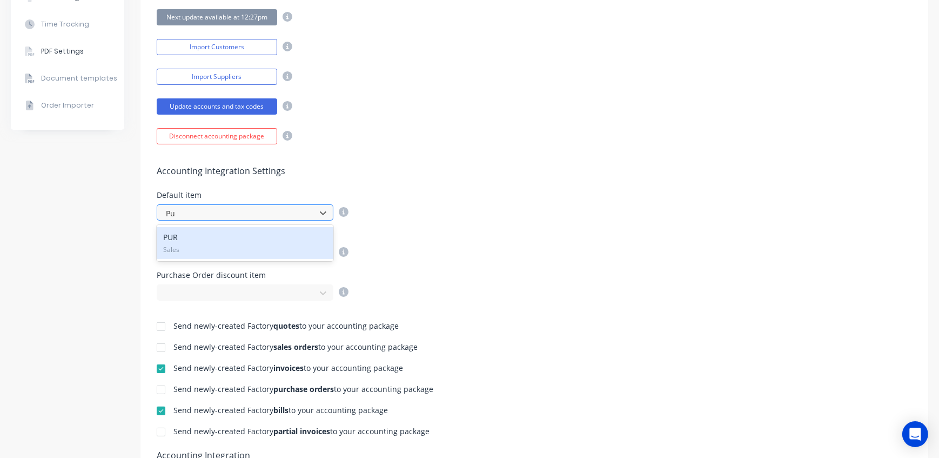
type input "Pur"
click at [185, 240] on div "PUR Sales" at bounding box center [245, 242] width 177 height 31
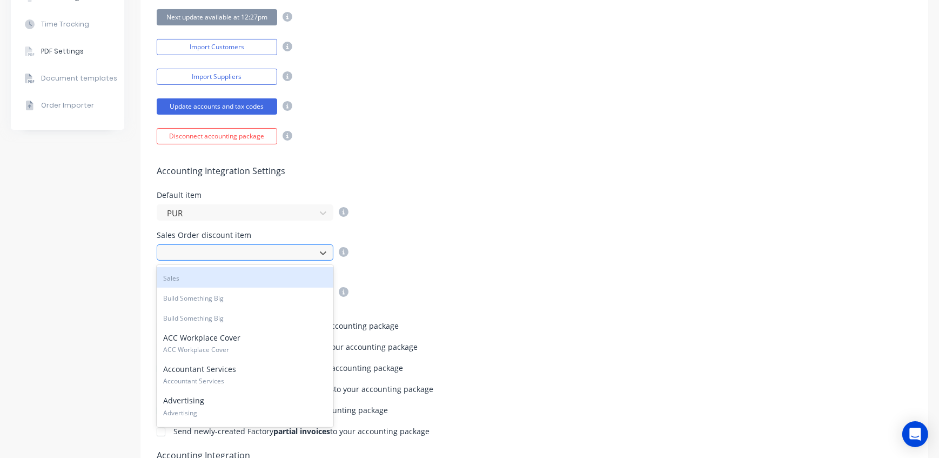
click at [185, 248] on div at bounding box center [238, 253] width 144 height 14
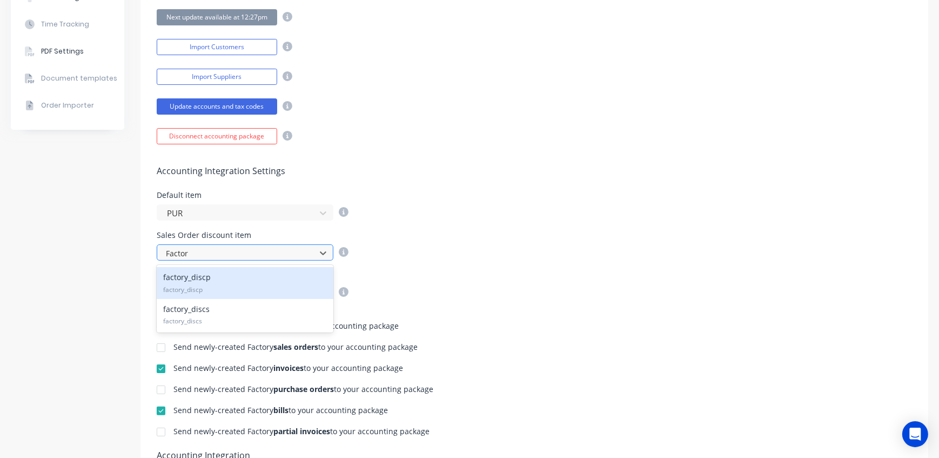
type input "Factory"
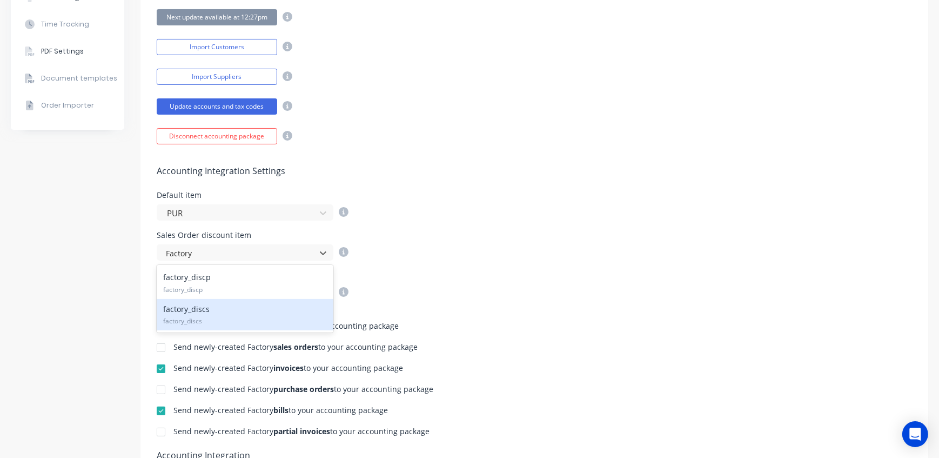
click at [210, 310] on div "factory_discs factory_discs" at bounding box center [245, 314] width 177 height 31
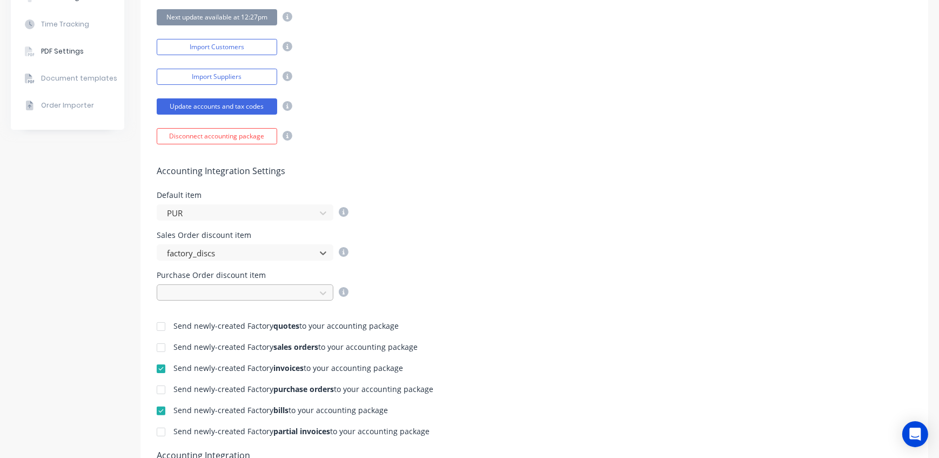
click at [211, 296] on div at bounding box center [238, 293] width 144 height 14
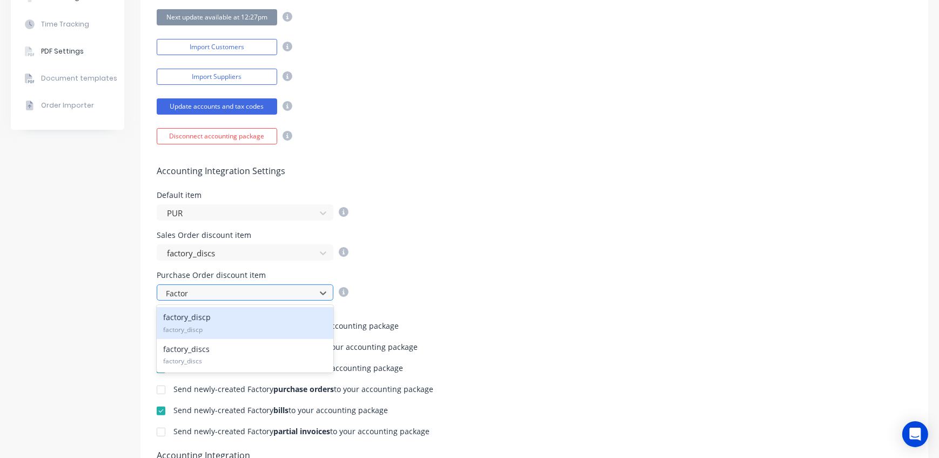
type input "Factory"
click at [217, 325] on span "factory_discp" at bounding box center [245, 330] width 164 height 10
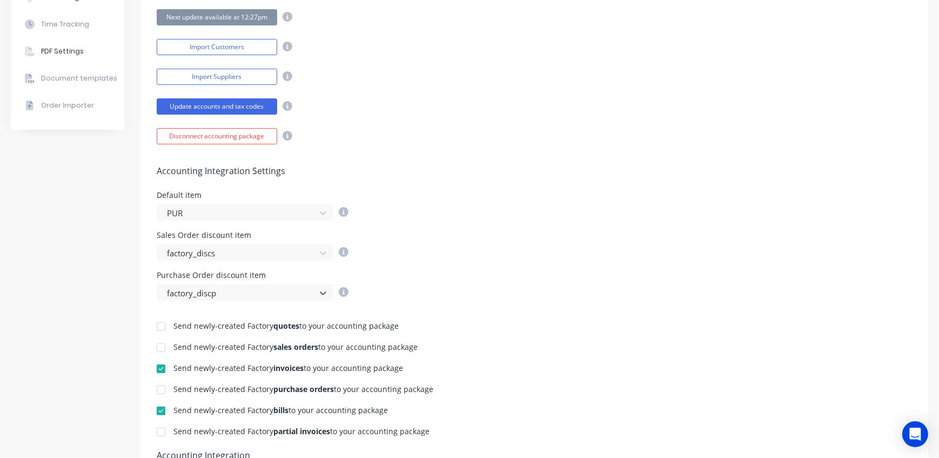
click at [567, 307] on div "Send newly-created Factory quotes to your accounting package Send newly-created…" at bounding box center [534, 455] width 788 height 311
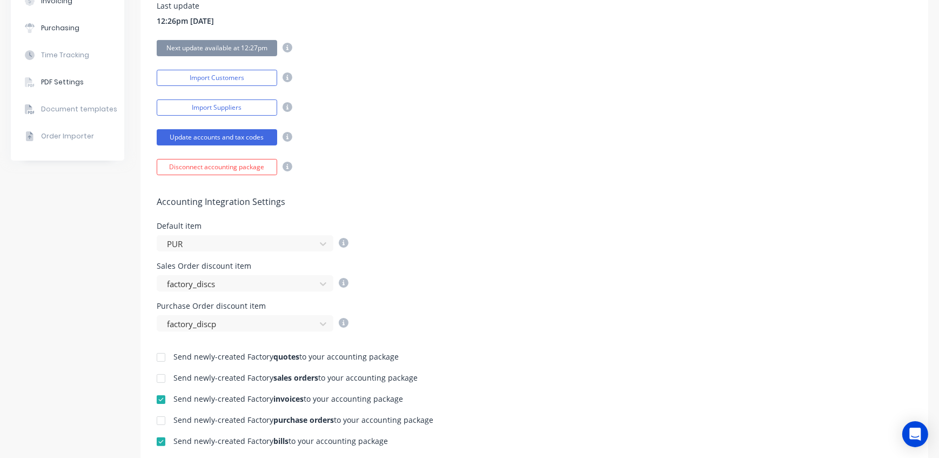
scroll to position [0, 0]
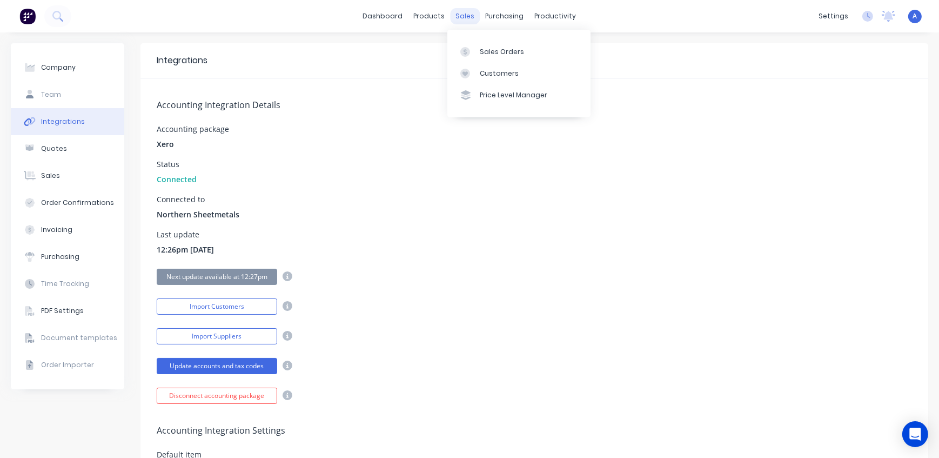
click at [452, 12] on div "sales" at bounding box center [466, 16] width 30 height 16
click at [501, 70] on div "Customers" at bounding box center [499, 74] width 39 height 10
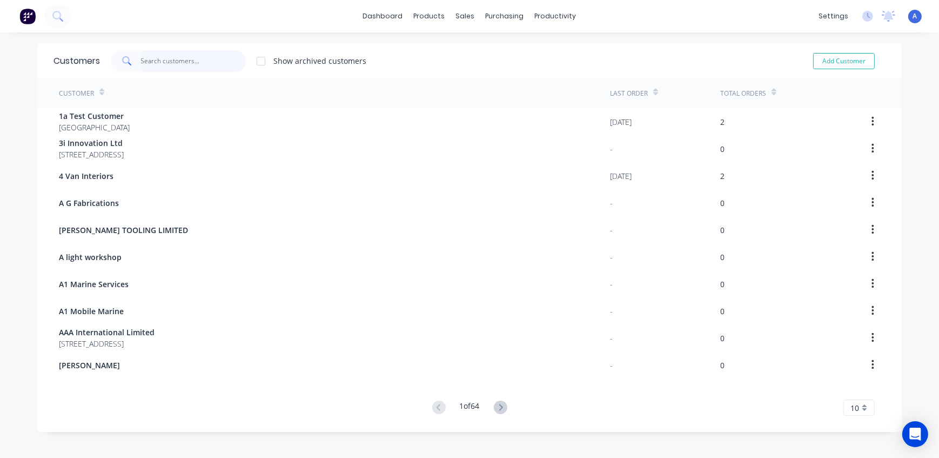
click at [173, 62] on input "text" at bounding box center [193, 61] width 105 height 22
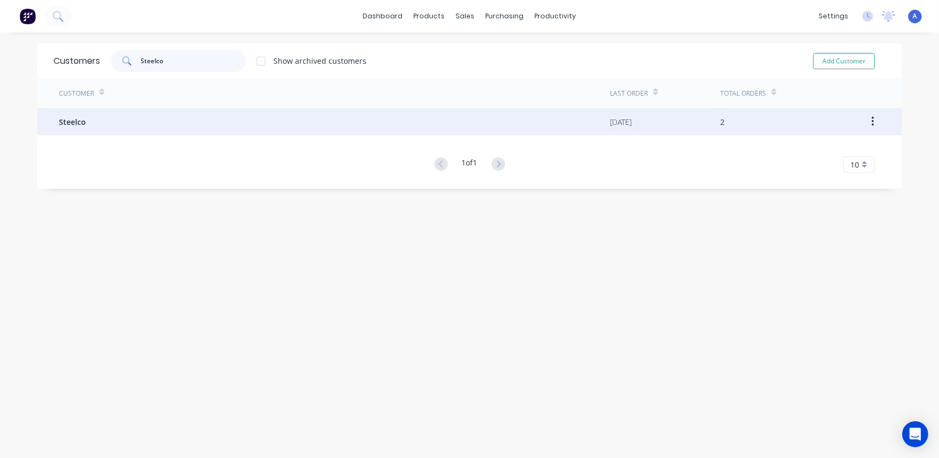
type input "Steelco"
click at [89, 120] on div "Steelco" at bounding box center [334, 121] width 551 height 27
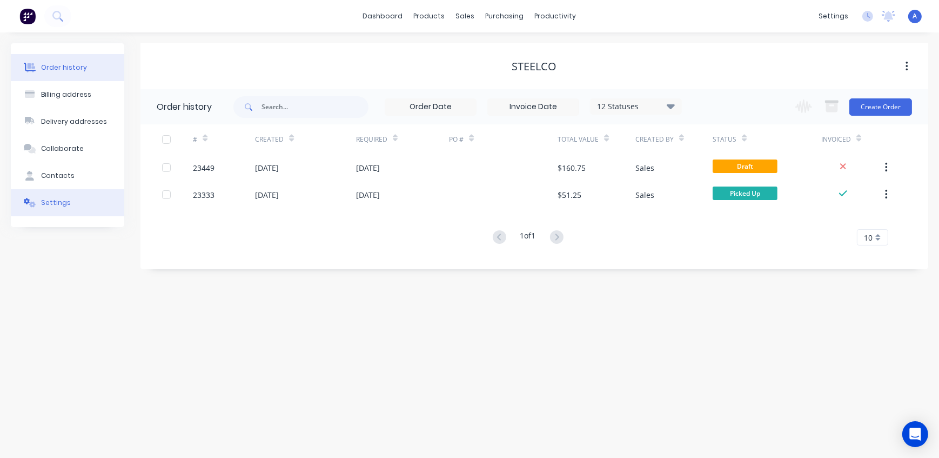
click at [63, 201] on div "Settings" at bounding box center [56, 203] width 30 height 10
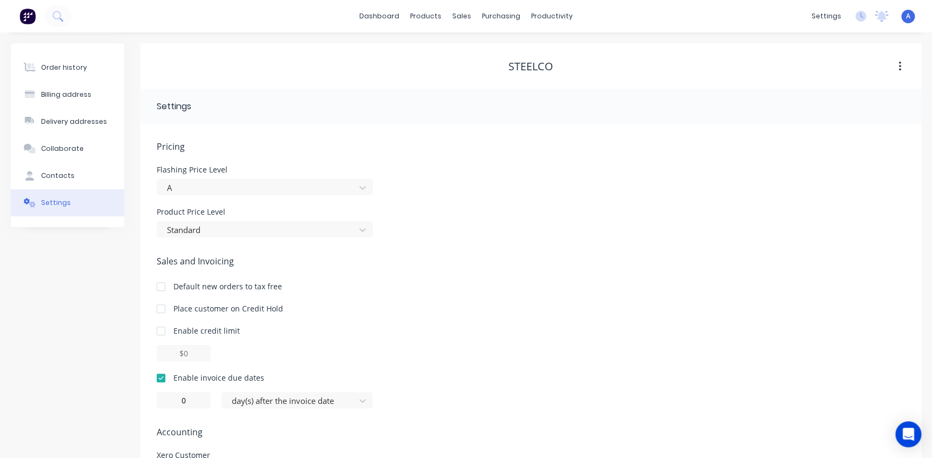
scroll to position [77, 0]
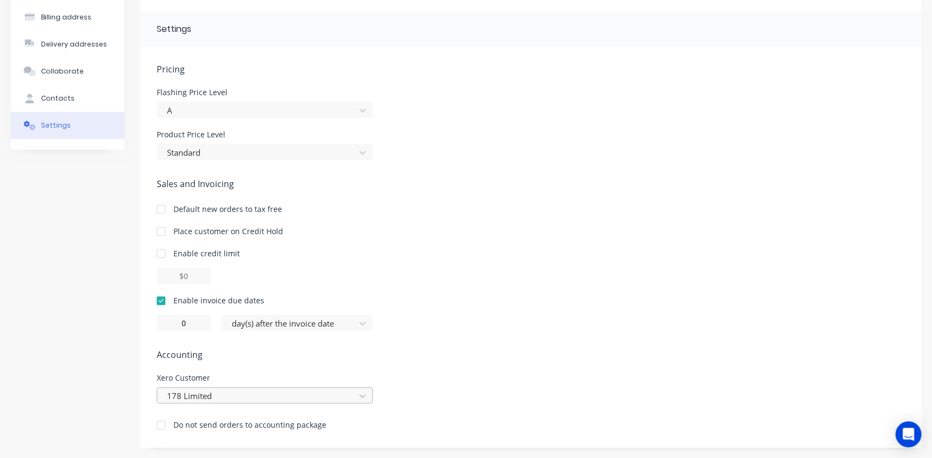
click at [245, 396] on div "178 Limited" at bounding box center [265, 395] width 216 height 16
type input "Steelc"
click at [183, 419] on div "Steelco" at bounding box center [265, 419] width 216 height 20
click at [414, 346] on div "Pricing [MEDICAL_DATA] Price Level A Product Price Level Standard Sales and Inv…" at bounding box center [531, 255] width 748 height 385
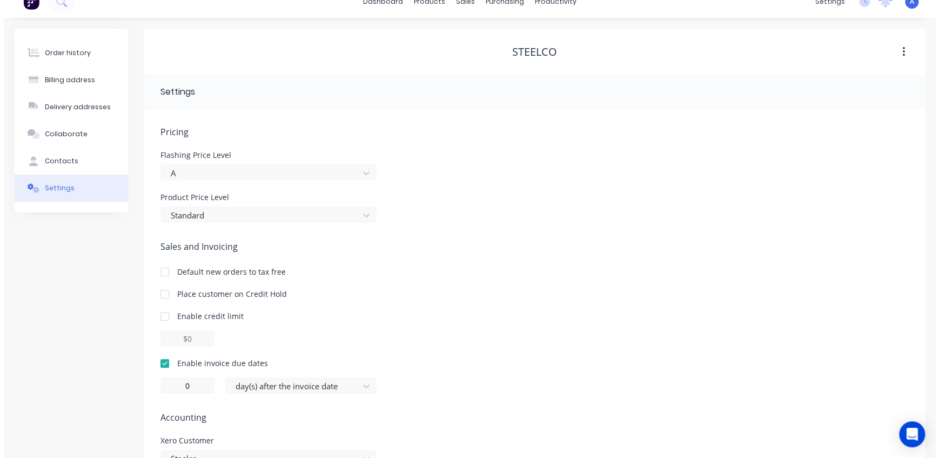
scroll to position [0, 0]
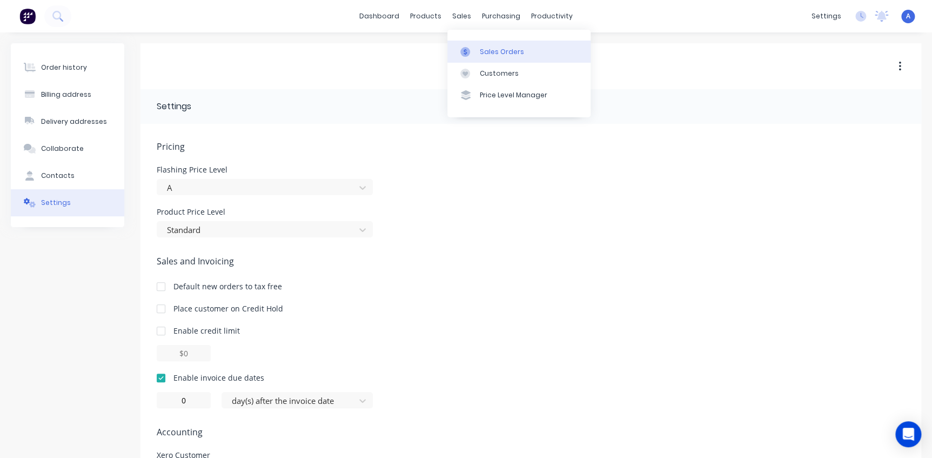
click at [480, 51] on div "Sales Orders" at bounding box center [502, 52] width 44 height 10
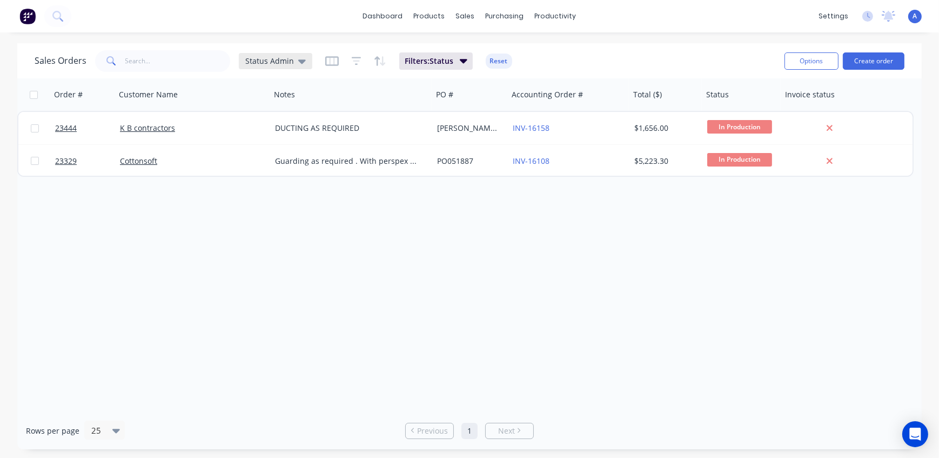
click at [270, 62] on span "Status Admin" at bounding box center [269, 60] width 49 height 11
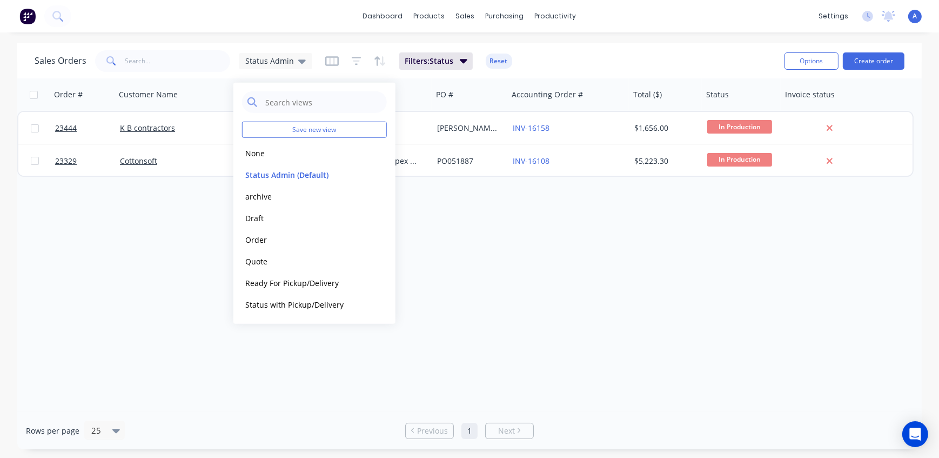
click at [586, 310] on div "Order # Customer Name Notes PO # Accounting Order # Total ($) Status Invoice st…" at bounding box center [469, 244] width 904 height 333
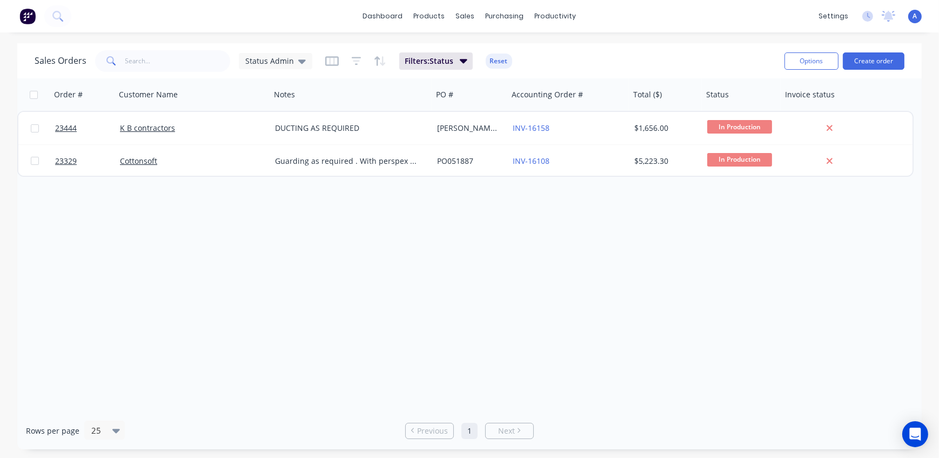
click at [308, 303] on div "Order # Customer Name Notes PO # Accounting Order # Total ($) Status Invoice st…" at bounding box center [469, 244] width 904 height 333
click at [258, 59] on span "Status Admin" at bounding box center [269, 60] width 49 height 11
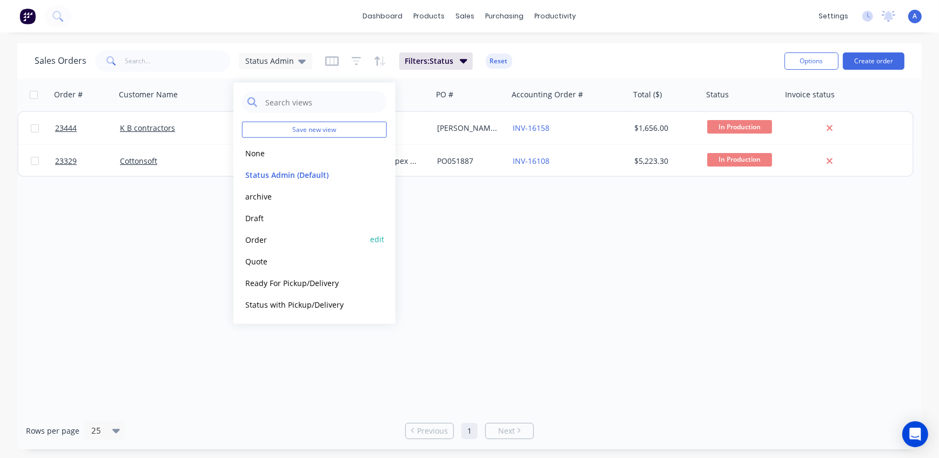
click at [270, 245] on button "Order" at bounding box center [303, 239] width 123 height 12
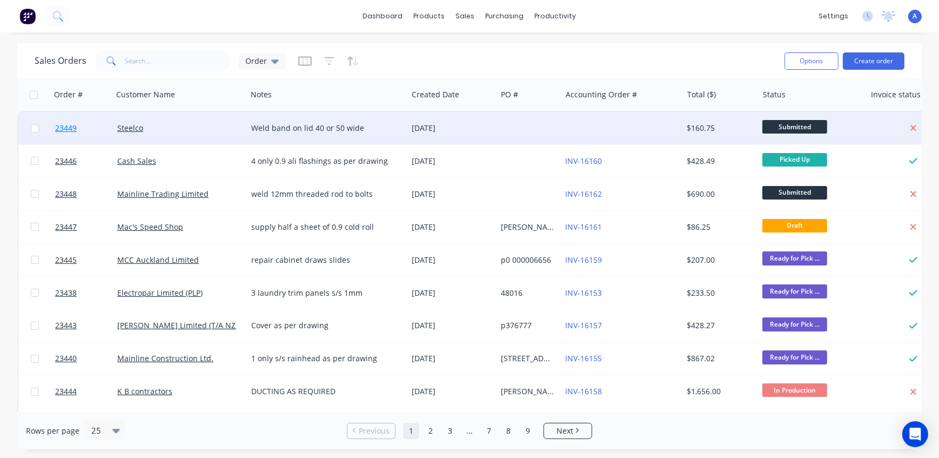
click at [66, 127] on span "23449" at bounding box center [66, 128] width 22 height 11
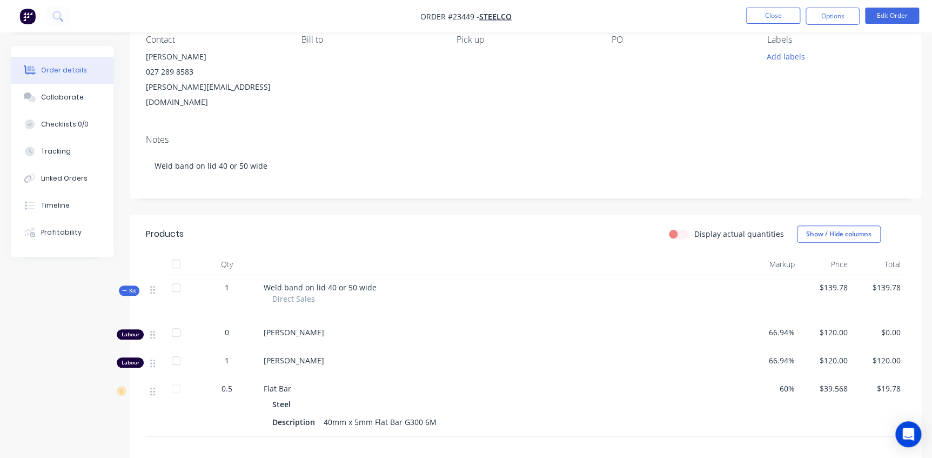
scroll to position [196, 0]
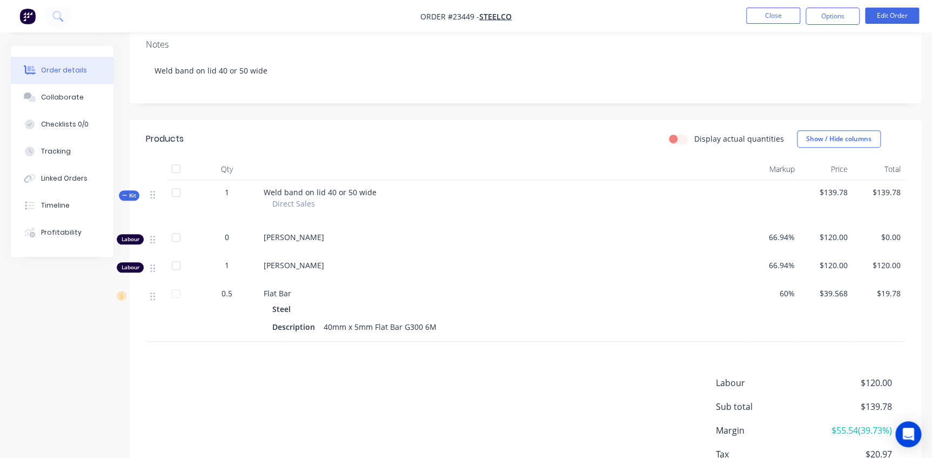
click at [130, 191] on span "Kit" at bounding box center [129, 195] width 14 height 8
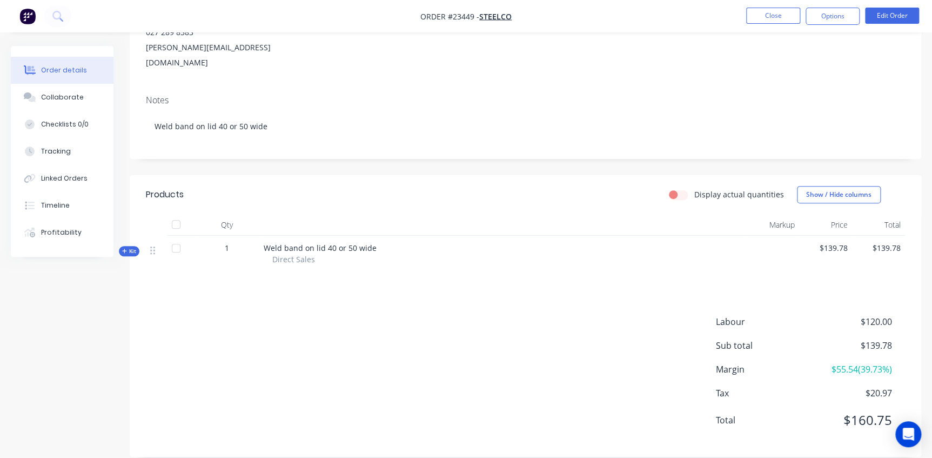
click at [130, 247] on span "Kit" at bounding box center [129, 251] width 14 height 8
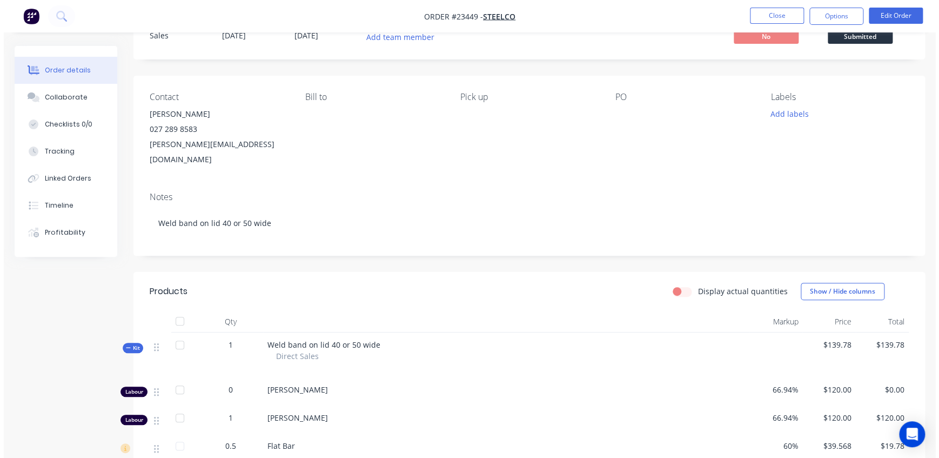
scroll to position [0, 0]
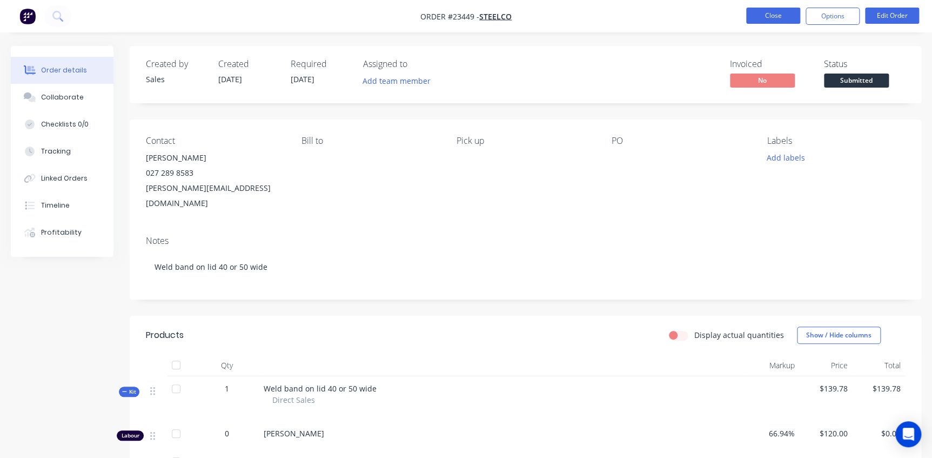
click at [785, 14] on button "Close" at bounding box center [773, 16] width 54 height 16
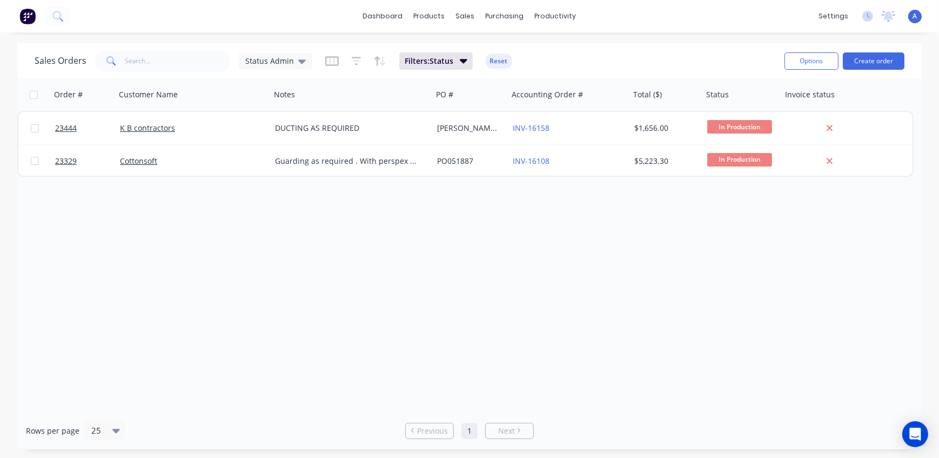
click at [163, 246] on div "Order # Customer Name Notes PO # Accounting Order # Total ($) Status Invoice st…" at bounding box center [469, 244] width 904 height 333
click at [483, 74] on div "Customers" at bounding box center [502, 74] width 39 height 10
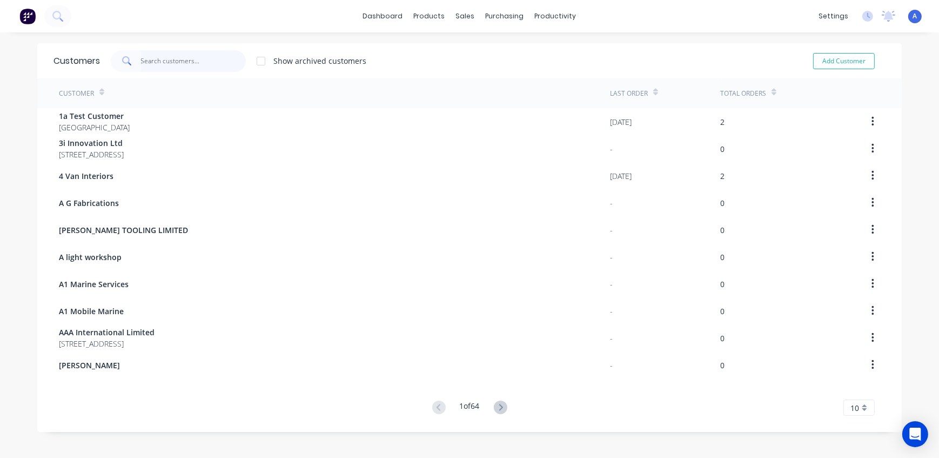
click at [202, 58] on input "text" at bounding box center [193, 61] width 105 height 22
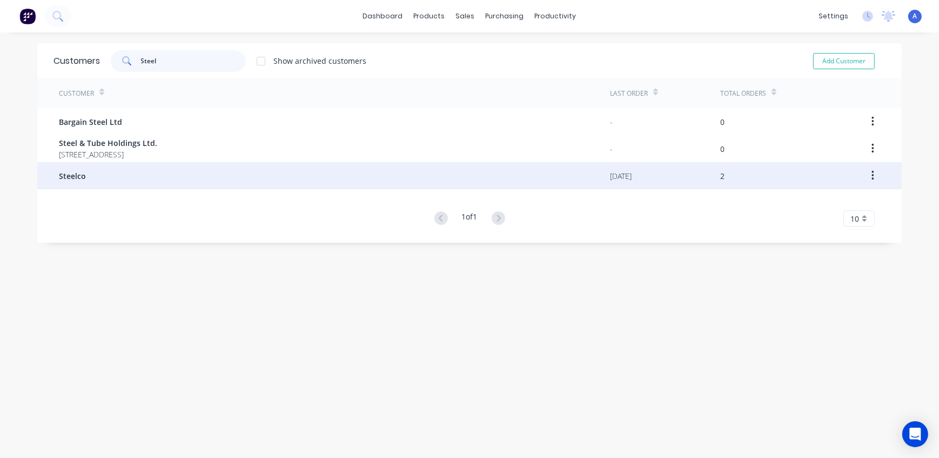
type input "Steel"
click at [112, 180] on div "Steelco" at bounding box center [334, 175] width 551 height 27
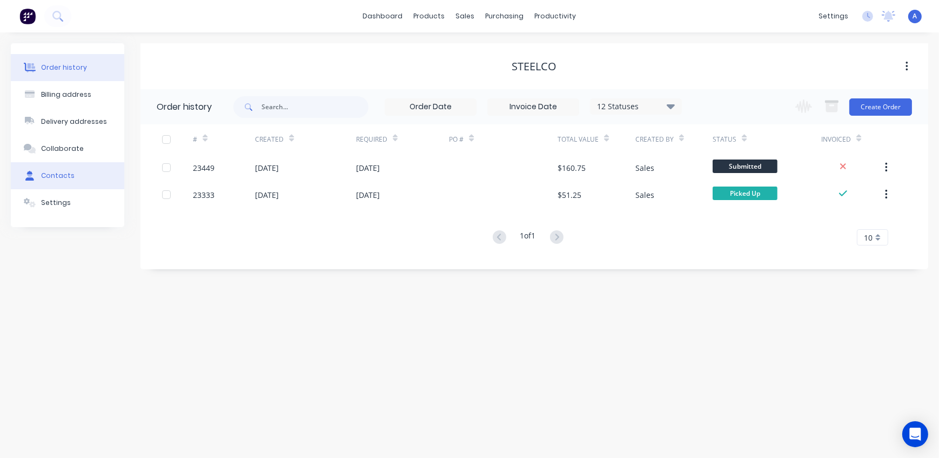
click at [60, 178] on div "Contacts" at bounding box center [57, 176] width 33 height 10
select select "NZ"
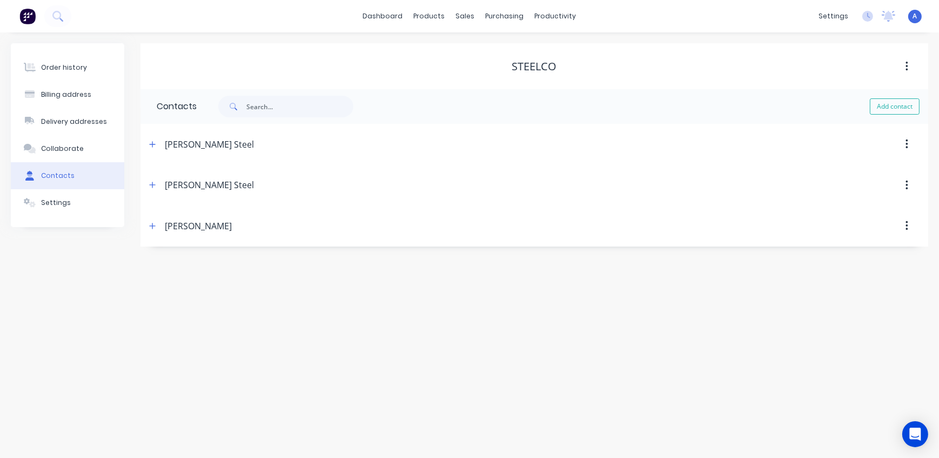
select select "AU"
click at [156, 228] on button "button" at bounding box center [153, 226] width 14 height 14
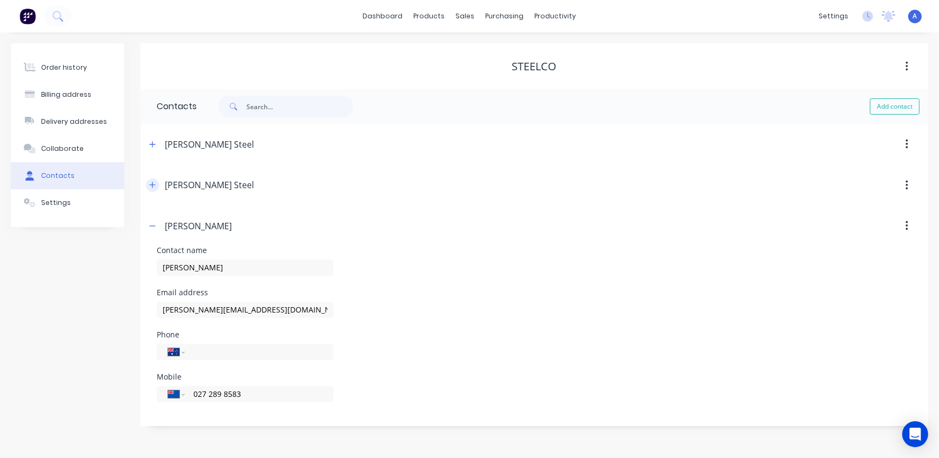
click at [153, 183] on icon "button" at bounding box center [152, 185] width 6 height 8
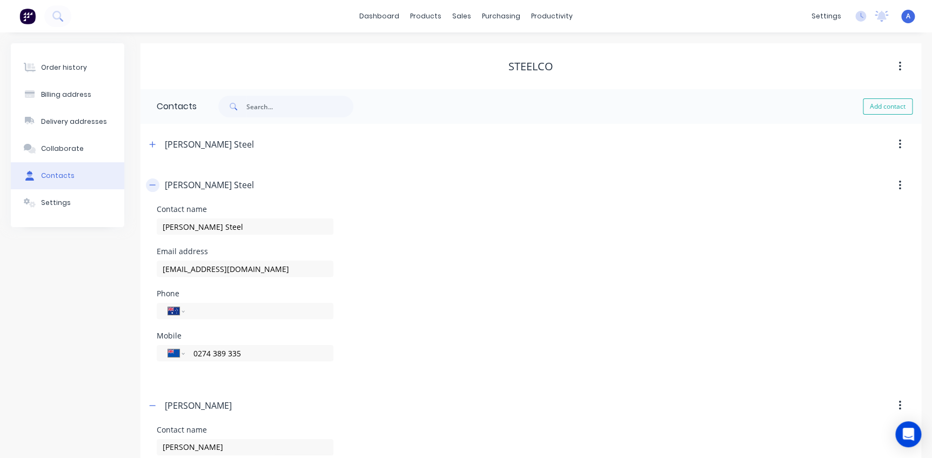
click at [153, 183] on icon "button" at bounding box center [152, 185] width 6 height 8
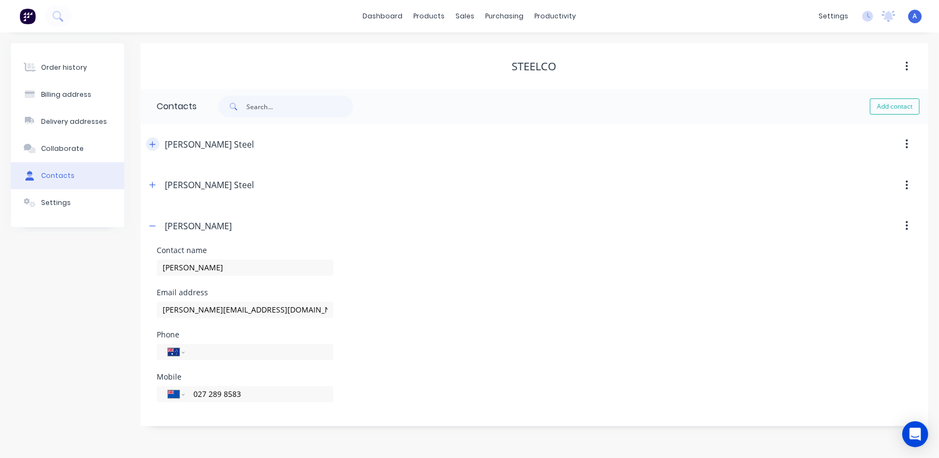
click at [150, 145] on icon "button" at bounding box center [152, 144] width 6 height 8
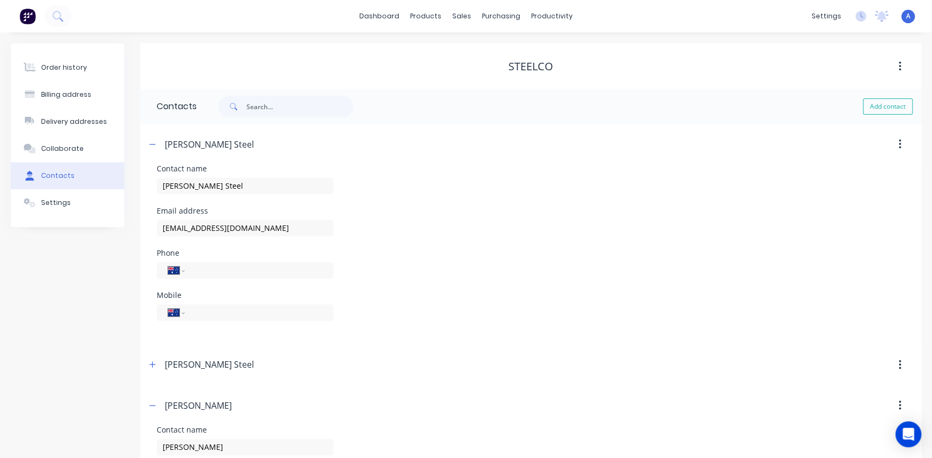
click at [898, 143] on icon "button" at bounding box center [899, 144] width 3 height 12
click at [841, 173] on div "Delete" at bounding box center [860, 173] width 83 height 16
select select "AU"
select select "NZ"
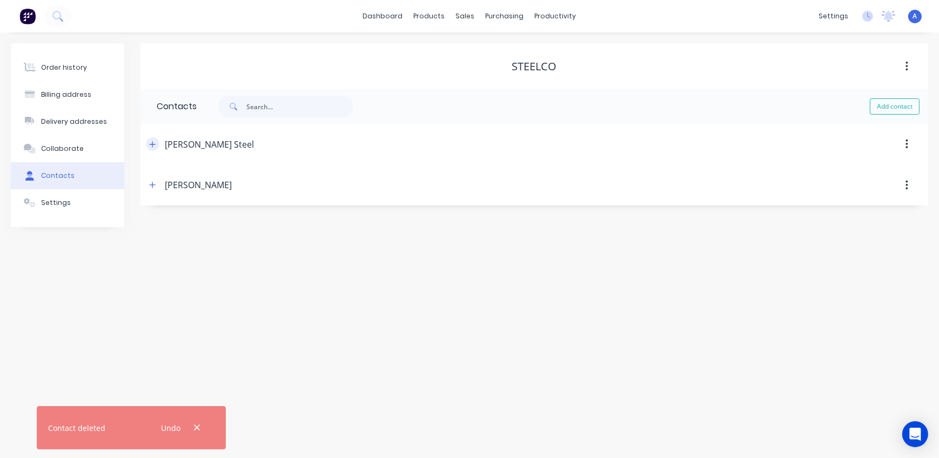
click at [153, 146] on icon "button" at bounding box center [152, 144] width 6 height 8
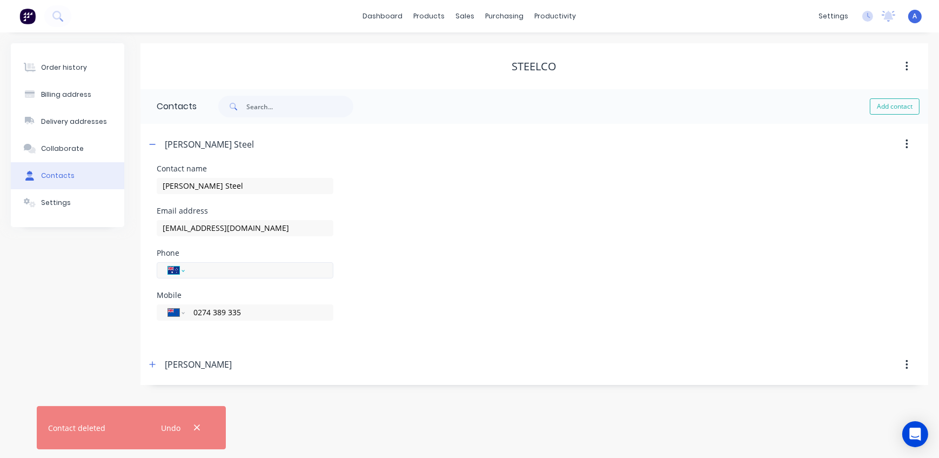
click at [180, 270] on select "International Afghanistan Åland Islands Albania Algeria American Samoa Andorra …" at bounding box center [176, 270] width 16 height 15
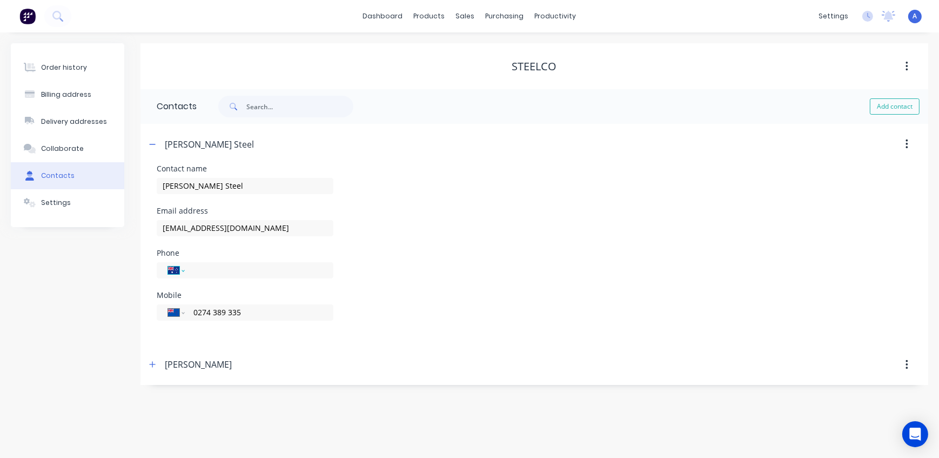
select select "NZ"
click at [168, 263] on select "International Afghanistan Åland Islands Albania Algeria American Samoa Andorra …" at bounding box center [176, 270] width 16 height 15
click at [505, 251] on div "Phone International Afghanistan Åland Islands Albania Algeria American Samoa An…" at bounding box center [534, 270] width 755 height 42
click at [153, 144] on icon "button" at bounding box center [153, 144] width 6 height 1
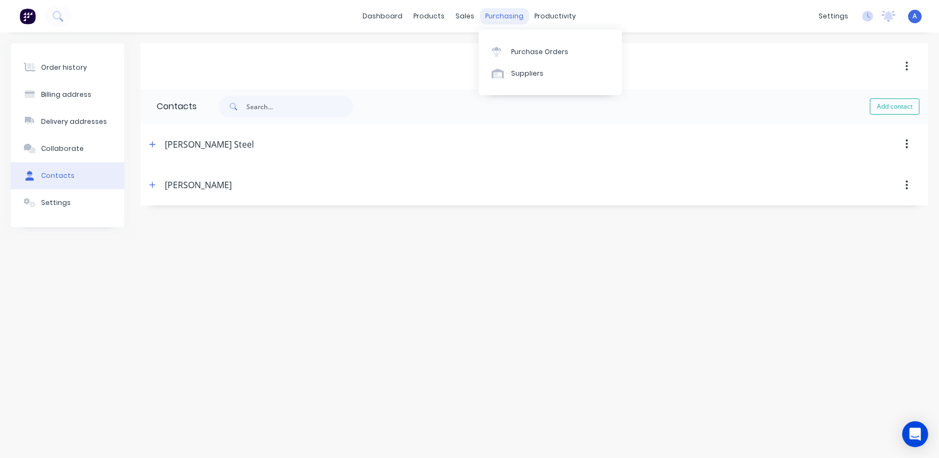
click at [511, 15] on div "purchasing" at bounding box center [504, 16] width 49 height 16
click at [494, 75] on div "Customers" at bounding box center [502, 74] width 39 height 10
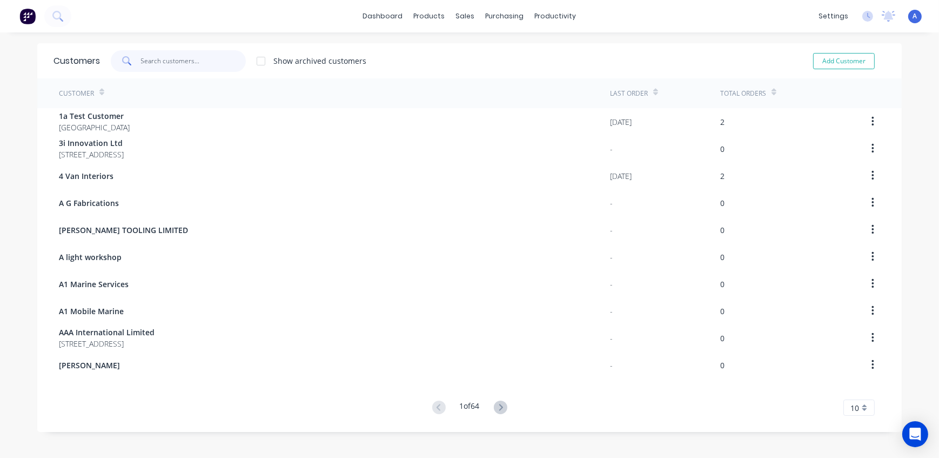
click at [189, 61] on input "text" at bounding box center [193, 61] width 105 height 22
click at [480, 53] on div "Sales Orders" at bounding box center [502, 52] width 44 height 10
